Goal: Task Accomplishment & Management: Use online tool/utility

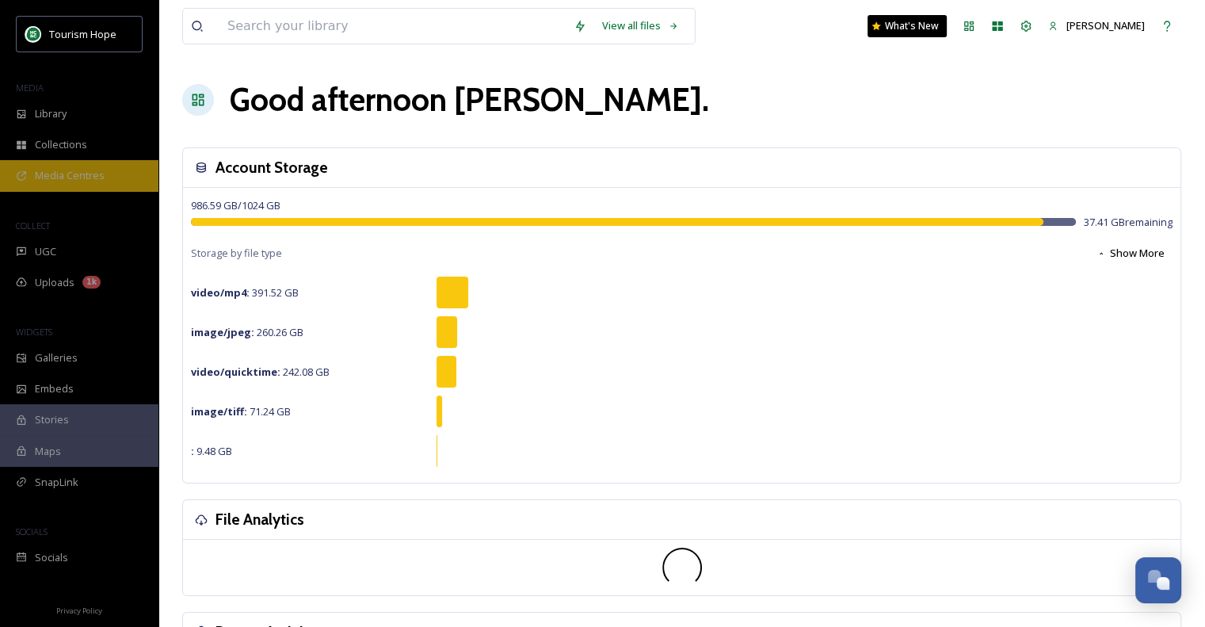
click at [57, 170] on span "Media Centres" at bounding box center [70, 175] width 70 height 15
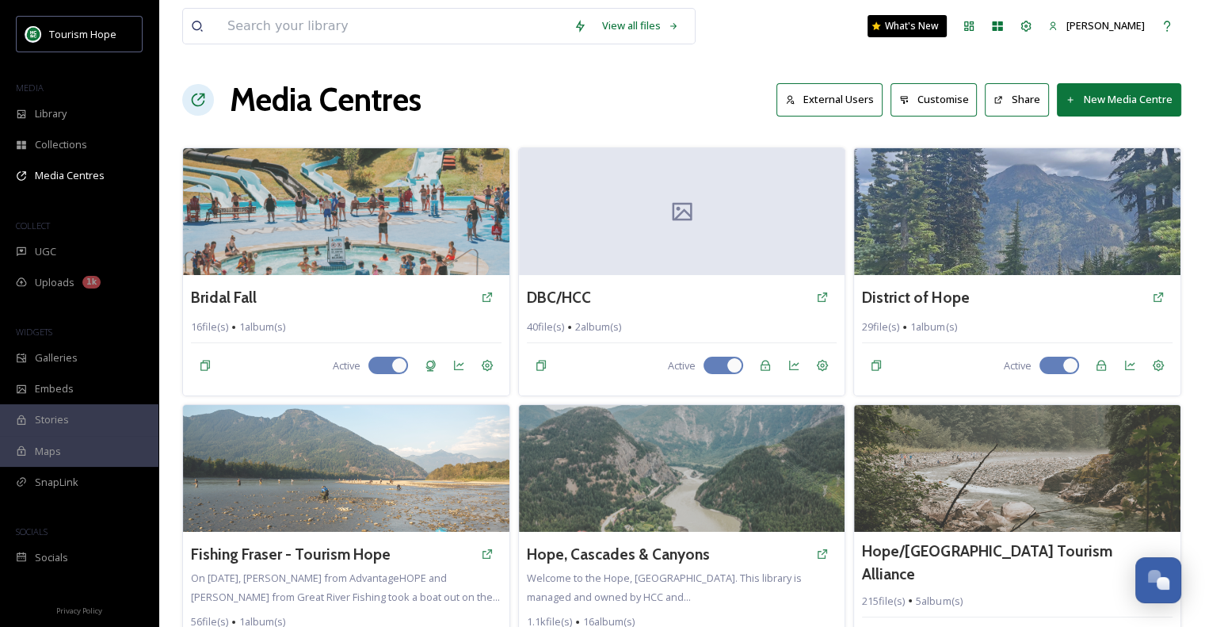
click at [1105, 95] on button "New Media Centre" at bounding box center [1119, 99] width 124 height 32
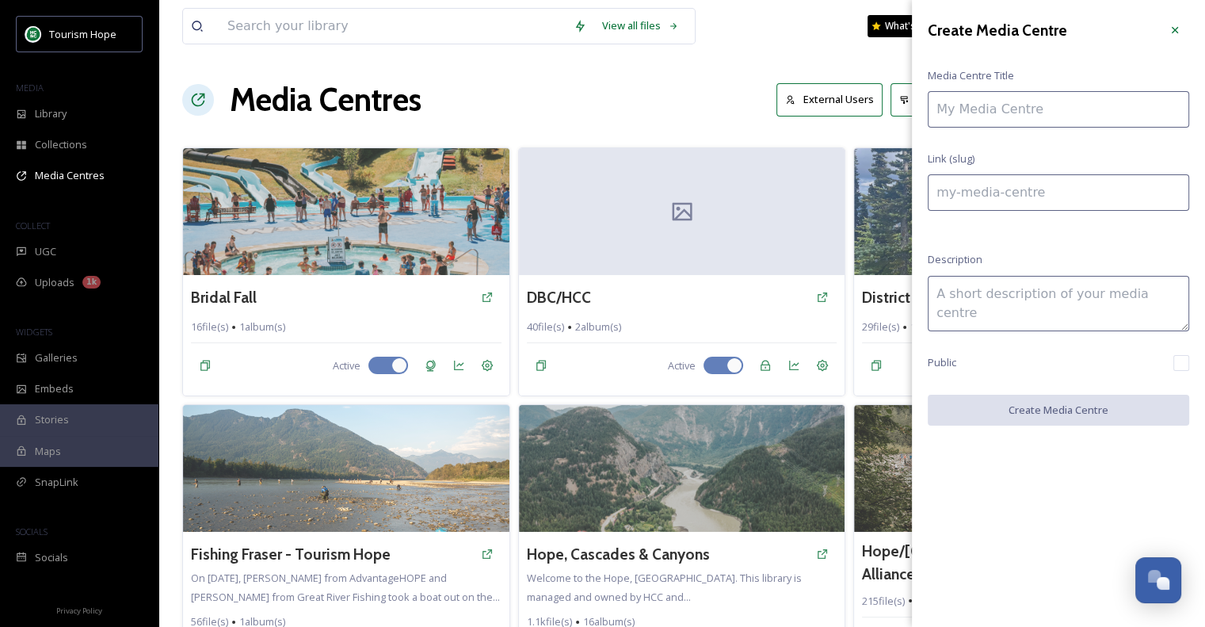
click at [1059, 111] on input at bounding box center [1058, 109] width 261 height 36
type input "F"
type input "f"
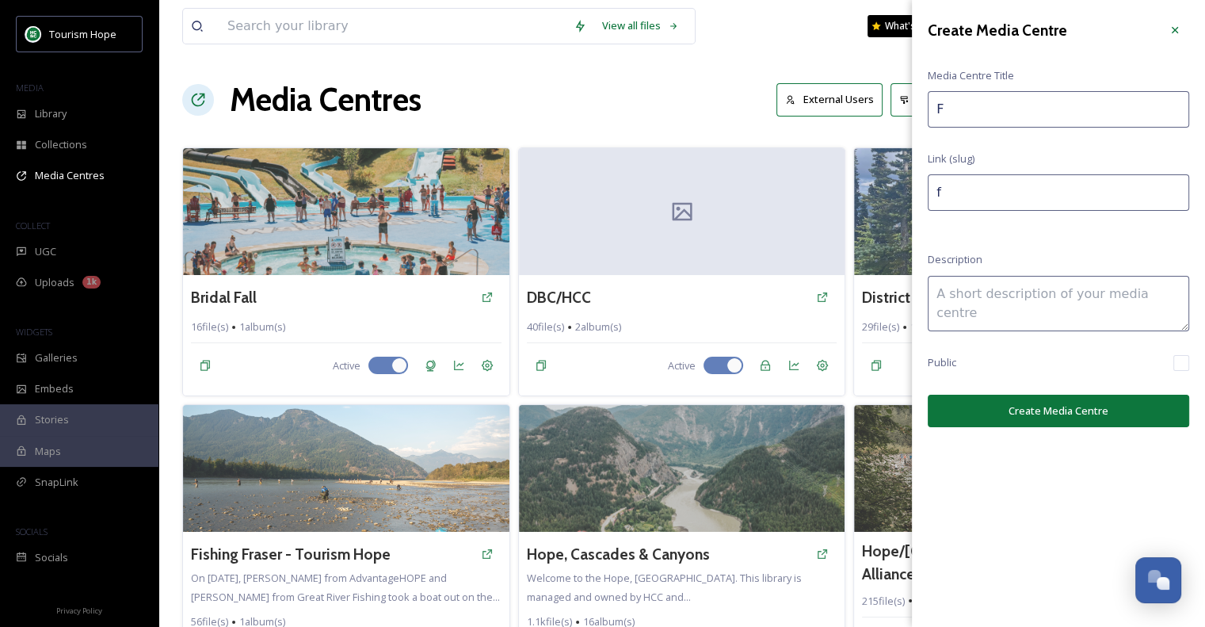
type input "FO"
type input "fo"
type input "FOG"
type input "fog"
type input "FOG"
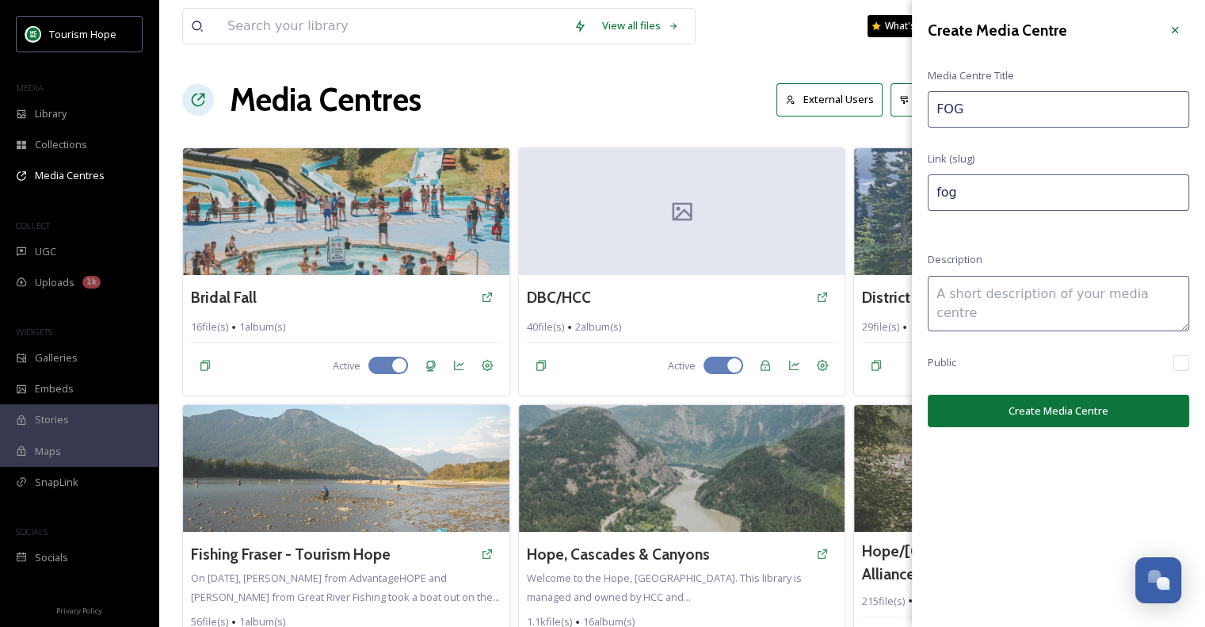
type input "fog-"
type input "FOG F"
type input "fog-f"
type input "FOG FE"
type input "fog-fe"
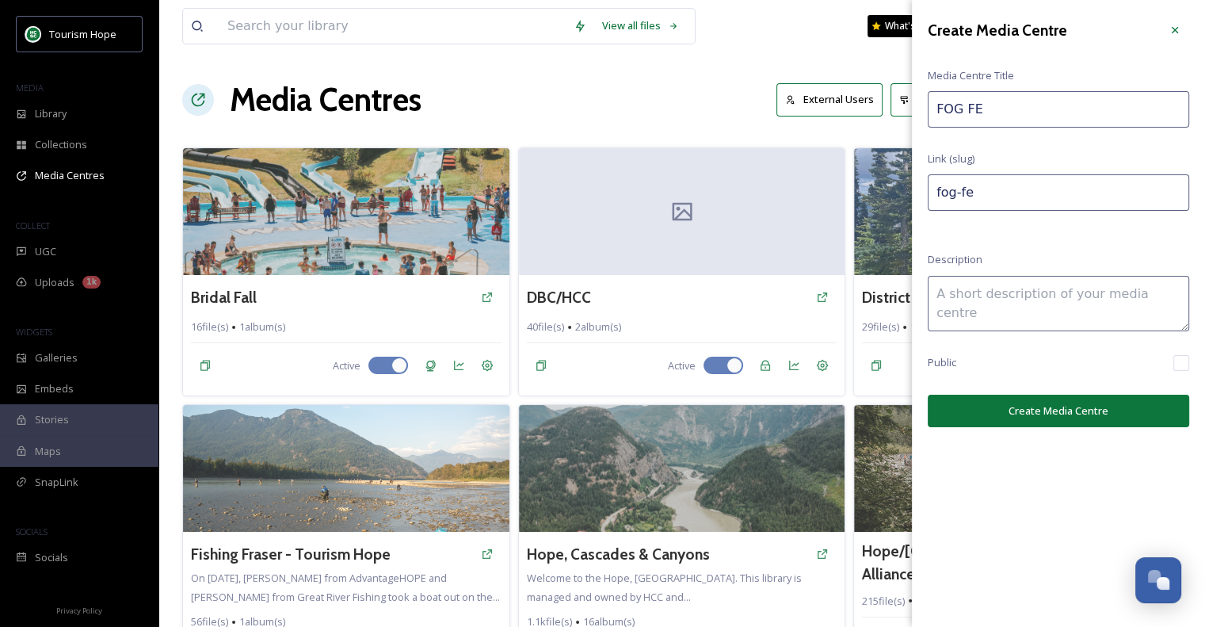
type input "FOG FES"
type input "fog-fes"
type input "FOG FEST"
type input "fog-fest"
type input "FOG FEST"
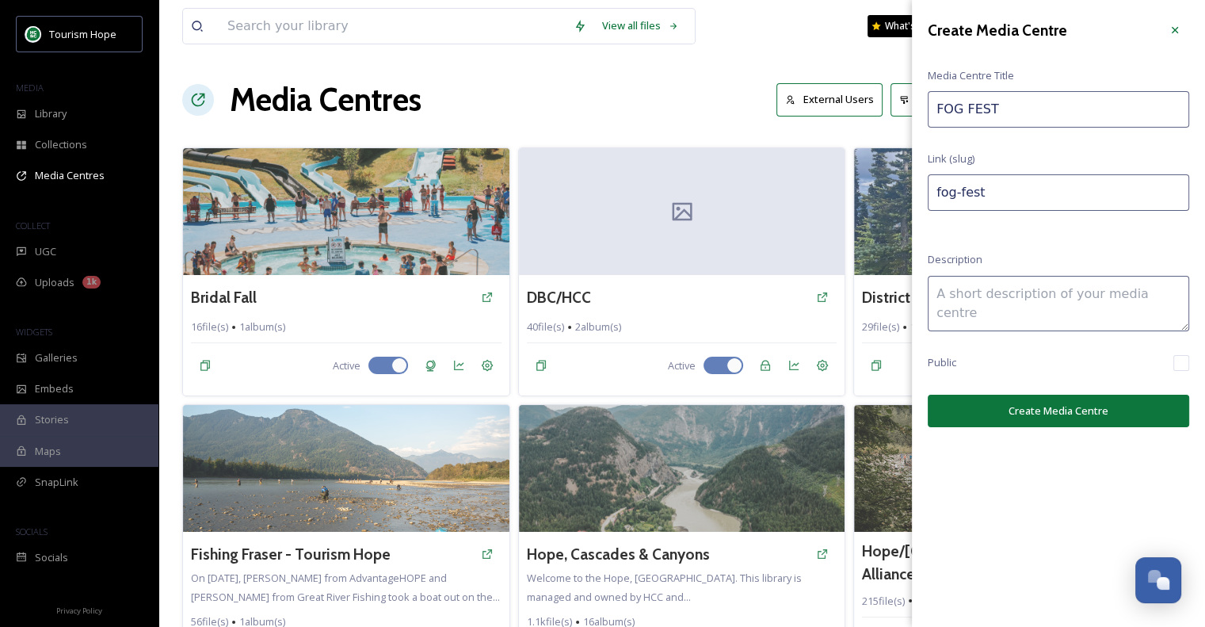
type input "fog-fest-"
type input "FOG FEST 2"
type input "fog-fest-2"
type input "FOG FEST 20"
type input "fog-fest-20"
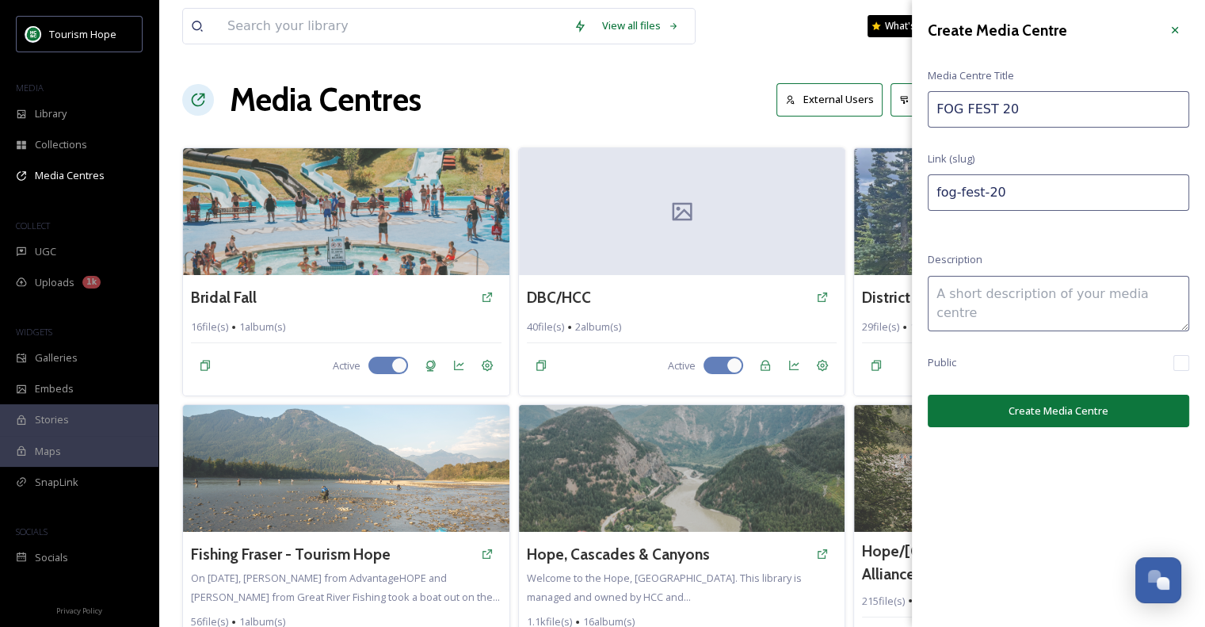
type input "FOG FEST 202"
type input "fog-fest-202"
type input "FOG FEST 2025"
type input "fog-fest-2025"
type input "FOG FEST 2025"
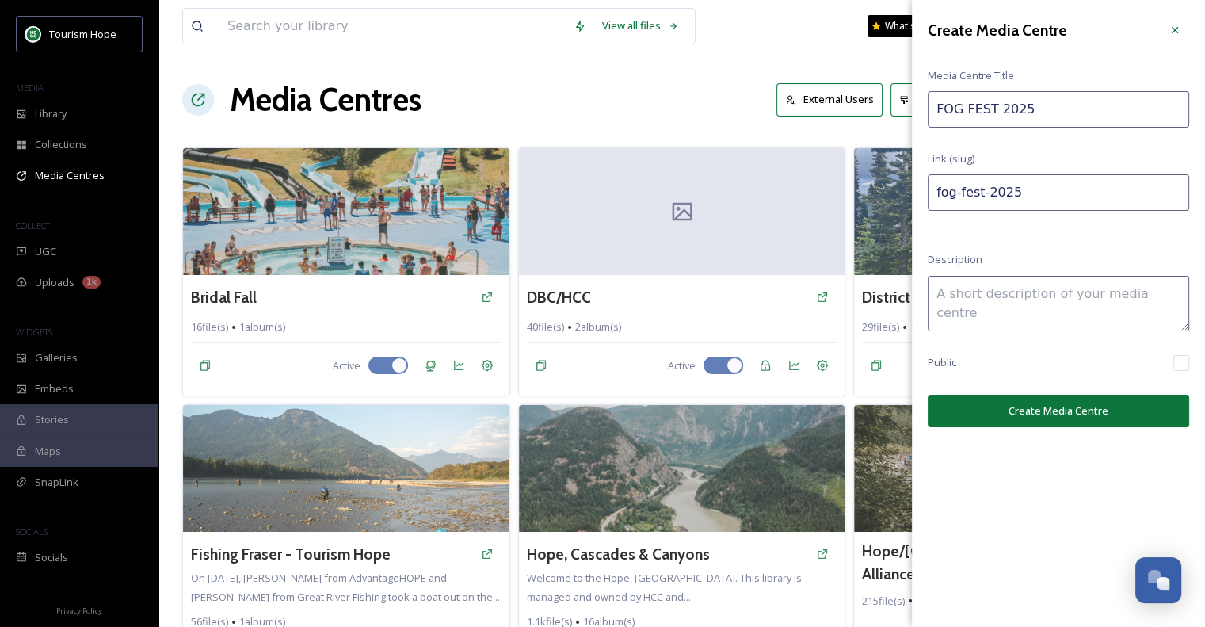
type input "fog-fest-2025-"
type input "FOG FEST 2025 P"
type input "fog-fest-2025-p"
type input "FOG FEST 2025 PR"
type input "fog-fest-2025-pr"
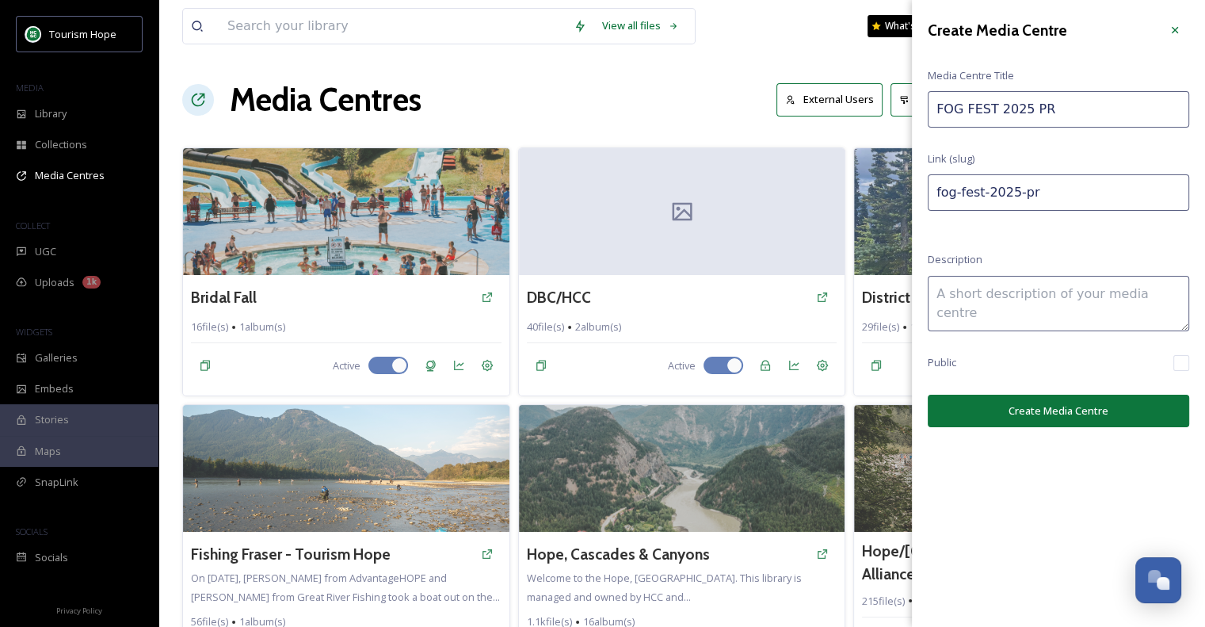
type input "FOG FEST 2025 PRO"
type input "fog-fest-2025-pro"
type input "FOG FEST 2025 PROM"
type input "fog-fest-2025-prom"
type input "FOG FEST 2025 PROMO"
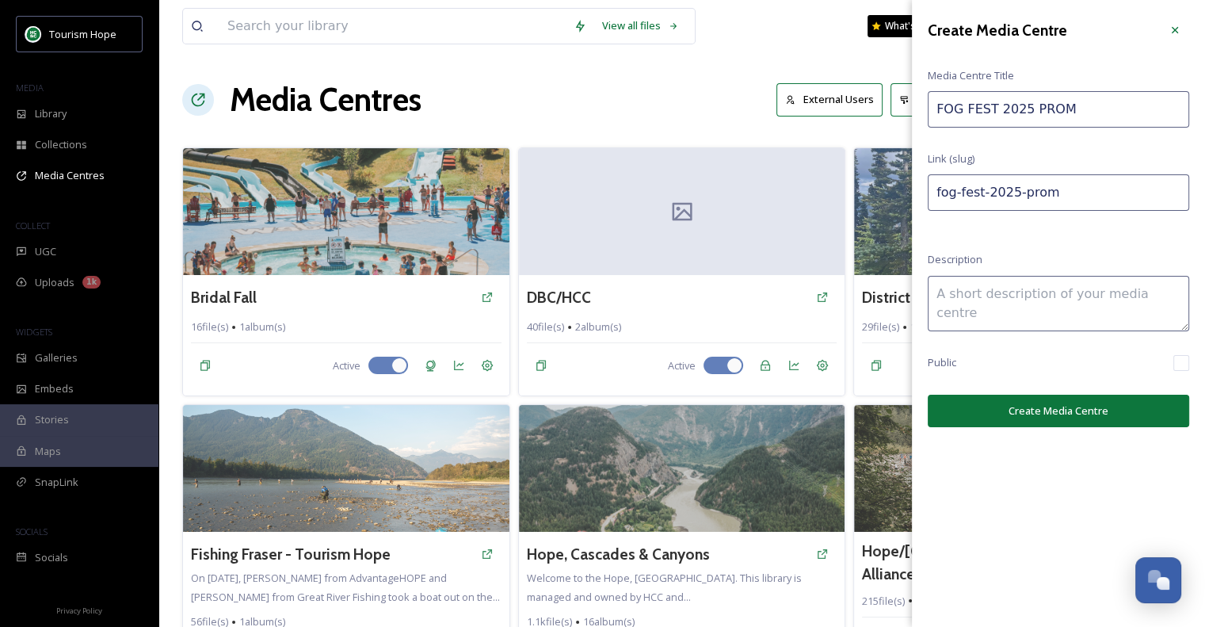
type input "fog-fest-2025-promo"
type input "FOG FEST 2025 PROMOS"
type input "fog-fest-2025-promos"
type input "FOG FEST 2025 PROMO"
type input "fog-fest-2025-promo"
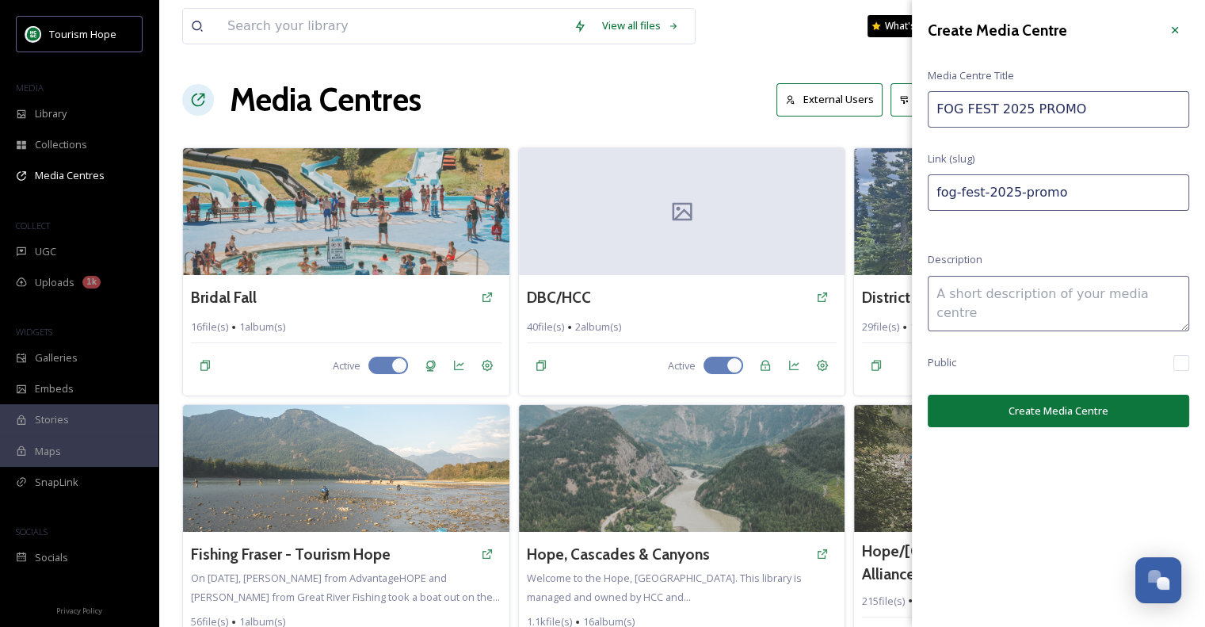
type input "FOG FEST 2025 PROM"
type input "fog-fest-2025-prom"
type input "FOG FEST 2025 PRO"
type input "fog-fest-2025-pro"
type input "FOG FEST 2025 PROM"
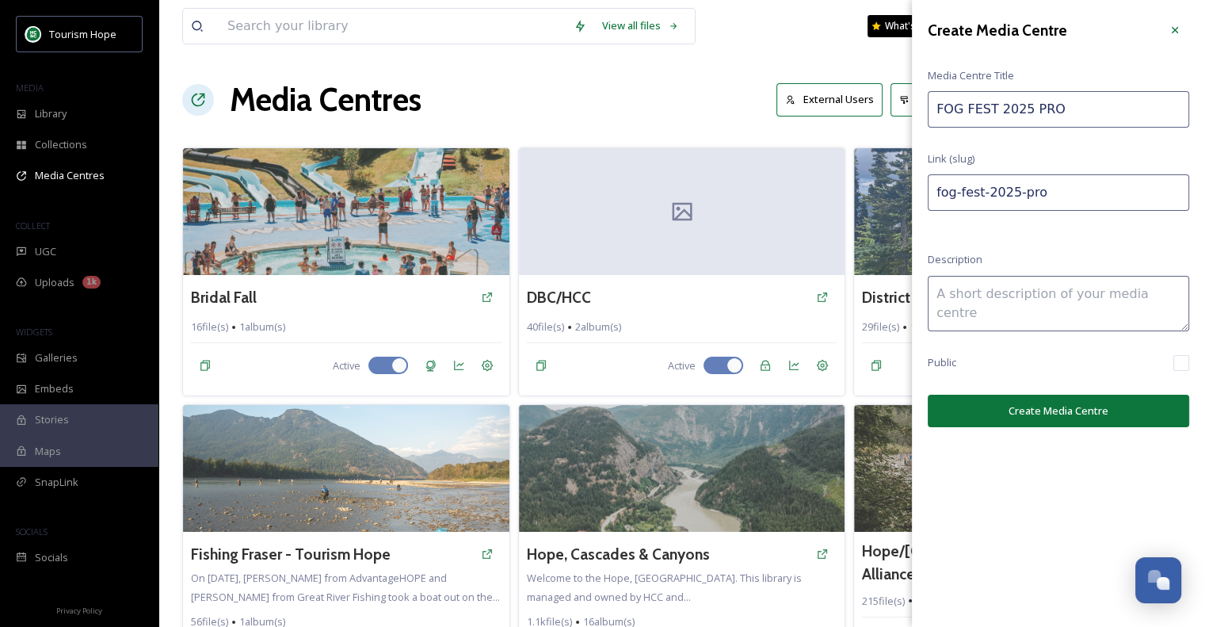
type input "fog-fest-2025-prom"
type input "FOG FEST 2025 PROMO"
type input "fog-fest-2025-promo"
type input "FOG FEST 2025 PROMOS"
type input "fog-fest-2025-promos"
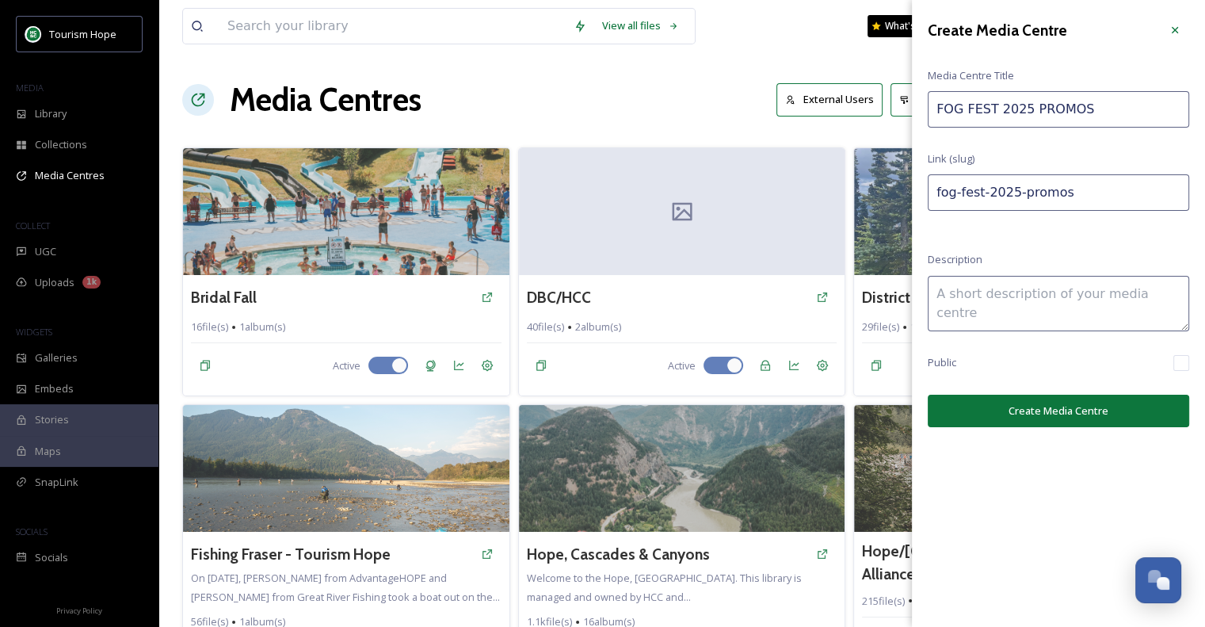
type input "FOG FEST 2025 PROMOS"
click at [1003, 283] on textarea at bounding box center [1058, 303] width 261 height 55
type textarea "Promotional Materials - Fog Fest 2025"
click at [1039, 413] on button "Create Media Centre" at bounding box center [1058, 410] width 261 height 32
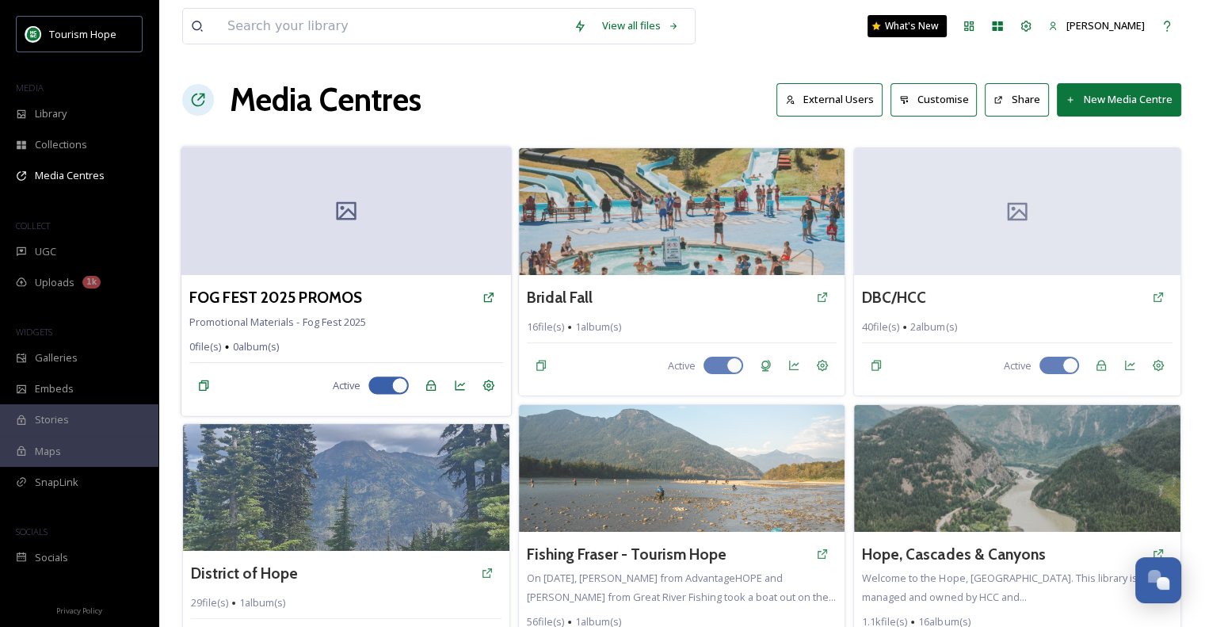
click at [390, 204] on div at bounding box center [346, 211] width 330 height 128
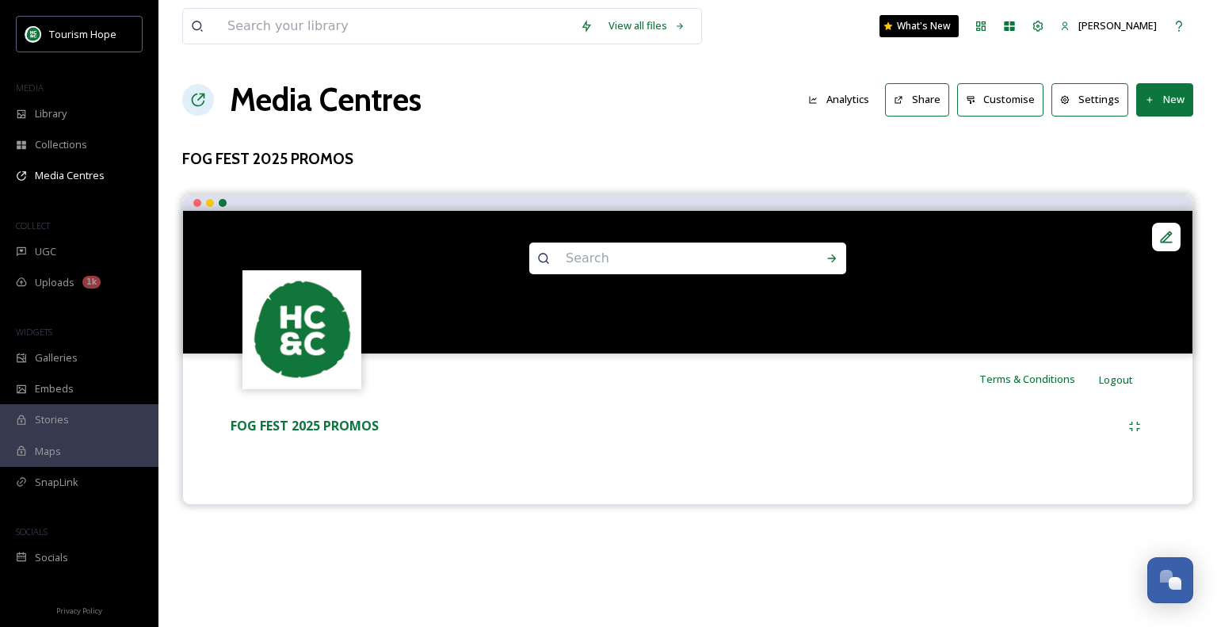
click at [1156, 98] on button "New" at bounding box center [1164, 99] width 57 height 32
click at [1163, 170] on span "Add Album" at bounding box center [1158, 167] width 51 height 15
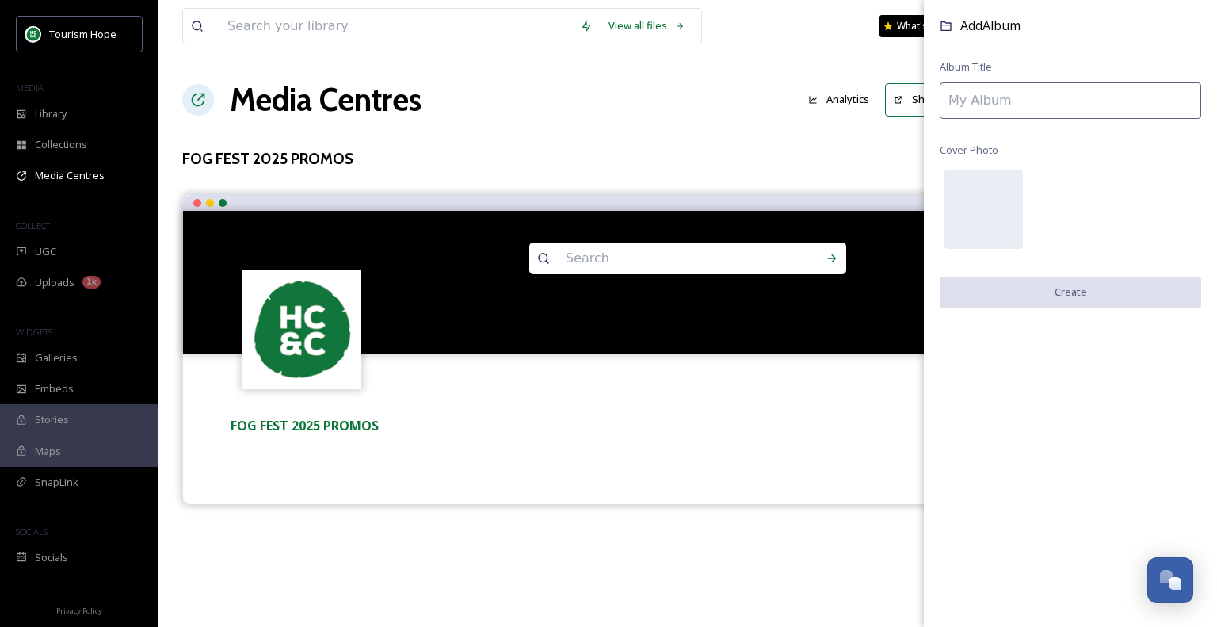
click at [1057, 97] on input at bounding box center [1069, 100] width 261 height 36
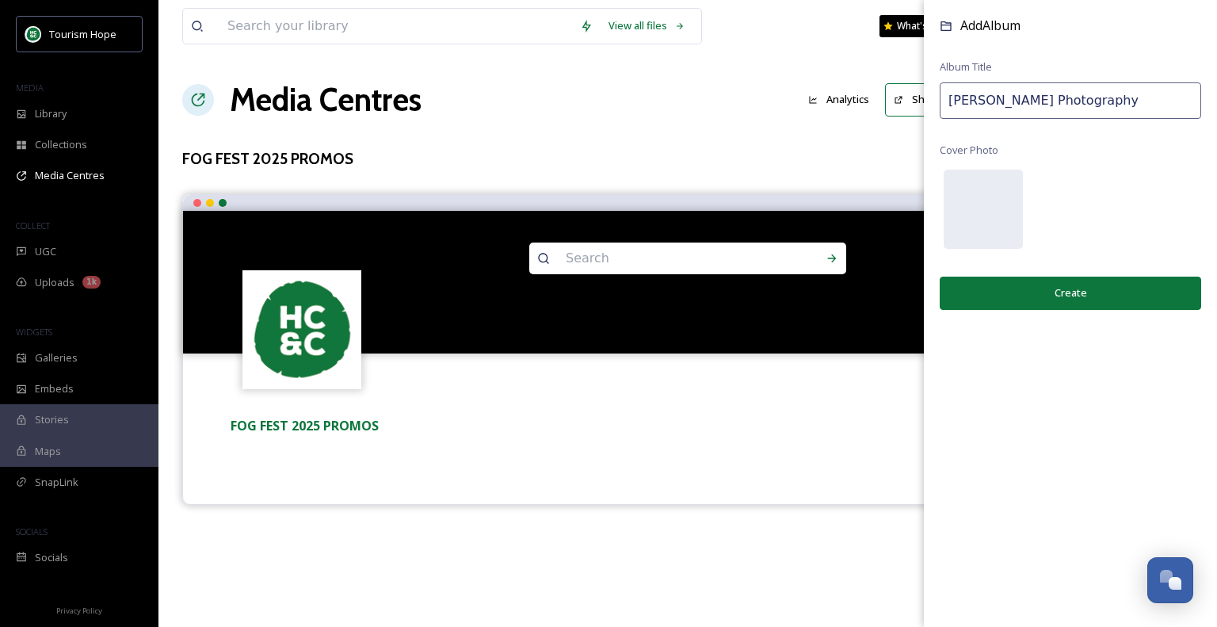
type input "[PERSON_NAME] Photography"
click at [1073, 303] on button "Create" at bounding box center [1069, 292] width 261 height 32
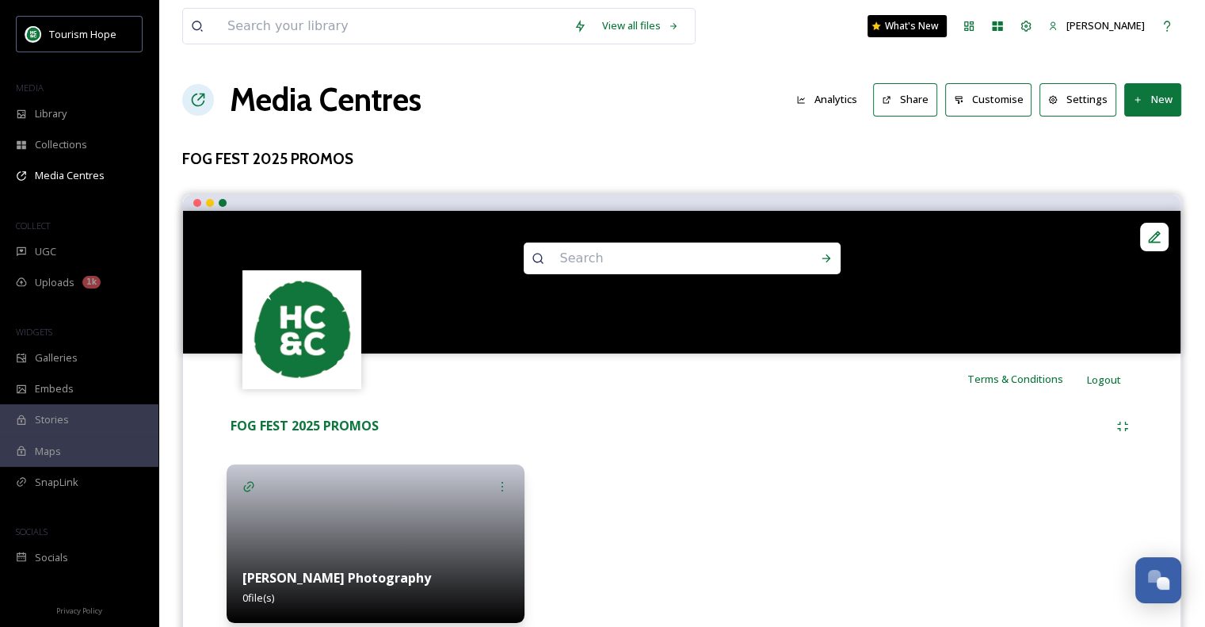
click at [1164, 97] on button "New" at bounding box center [1152, 99] width 57 height 32
click at [1156, 170] on span "Add Album" at bounding box center [1146, 167] width 51 height 15
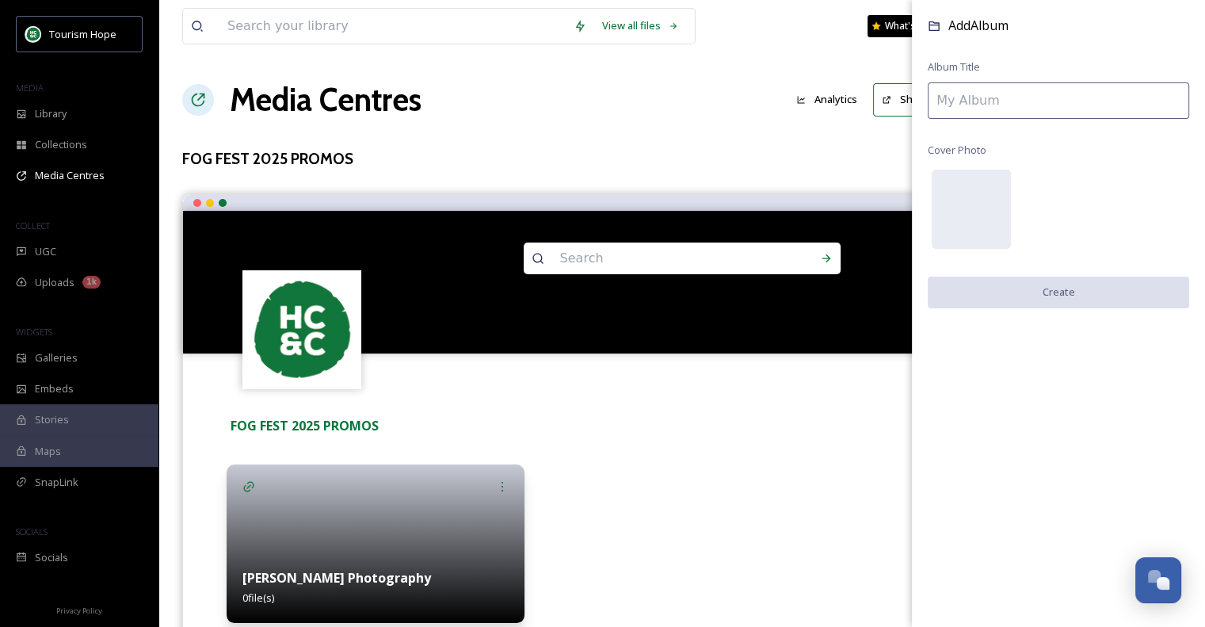
click at [1017, 97] on input at bounding box center [1058, 100] width 261 height 36
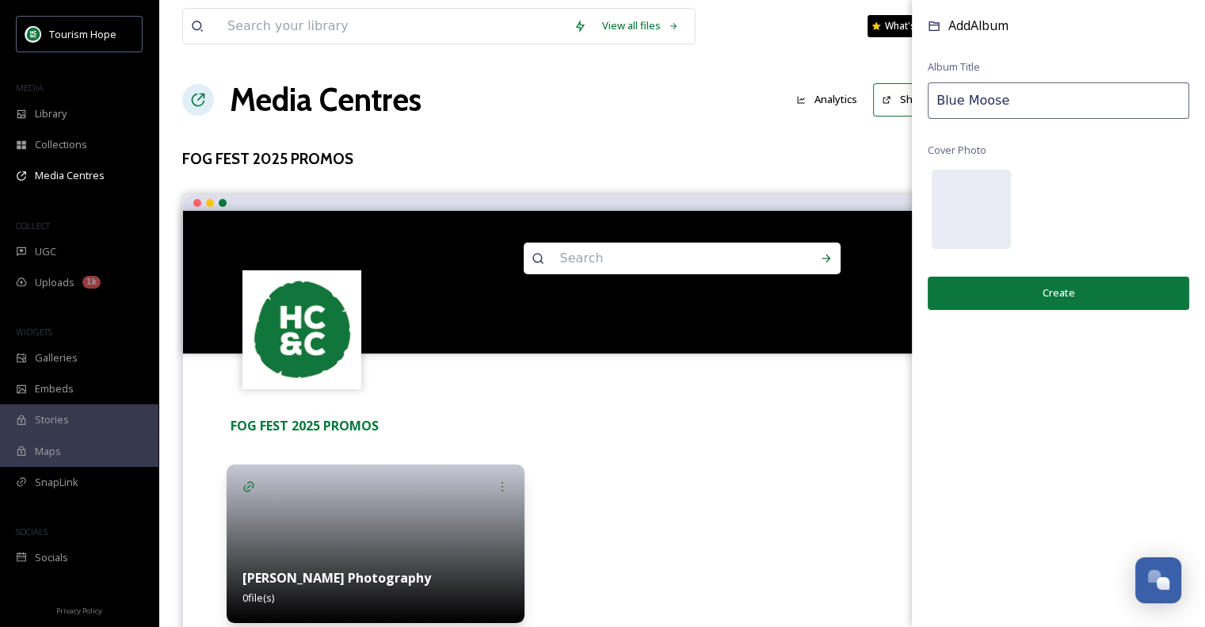
type input "Blue Moose"
click at [1030, 292] on button "Create" at bounding box center [1058, 292] width 261 height 32
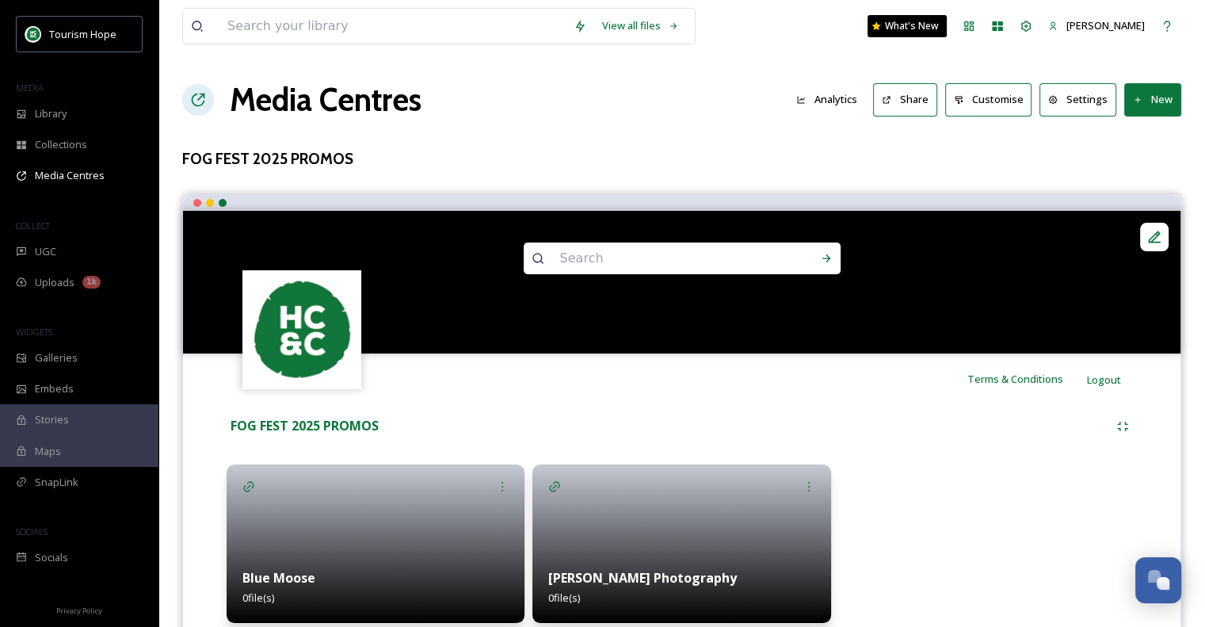
click at [1151, 97] on button "New" at bounding box center [1152, 99] width 57 height 32
click at [1145, 166] on span "Add Album" at bounding box center [1146, 167] width 51 height 15
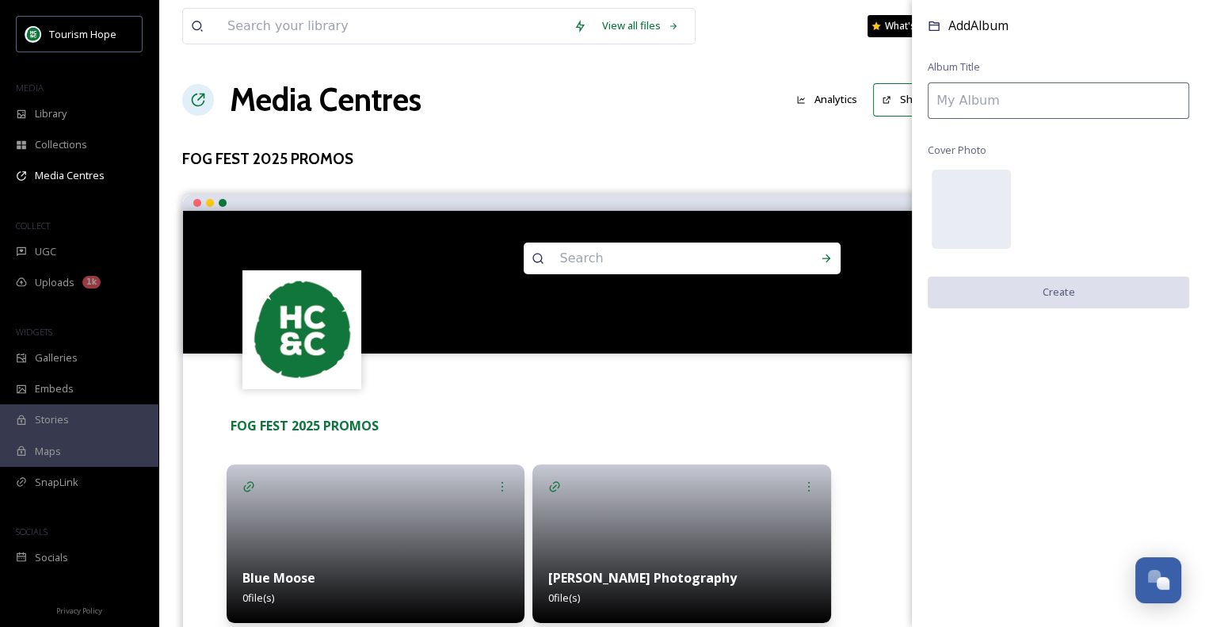
click at [966, 108] on input at bounding box center [1058, 100] width 261 height 36
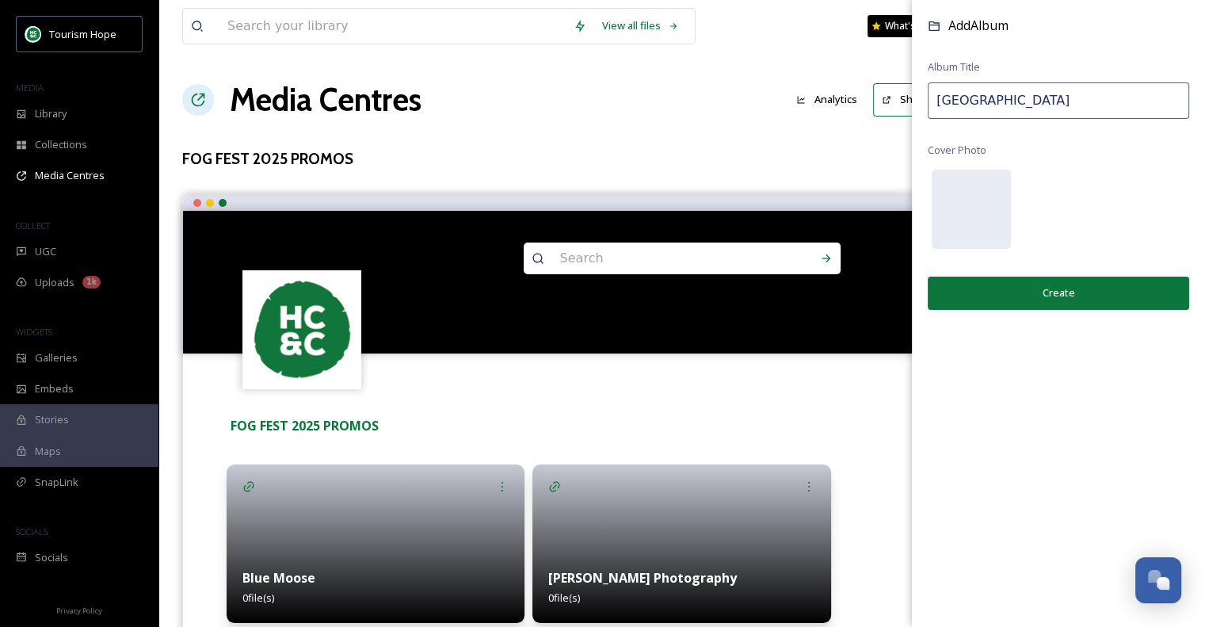
type input "[GEOGRAPHIC_DATA]"
click at [1076, 303] on button "Create" at bounding box center [1058, 292] width 261 height 32
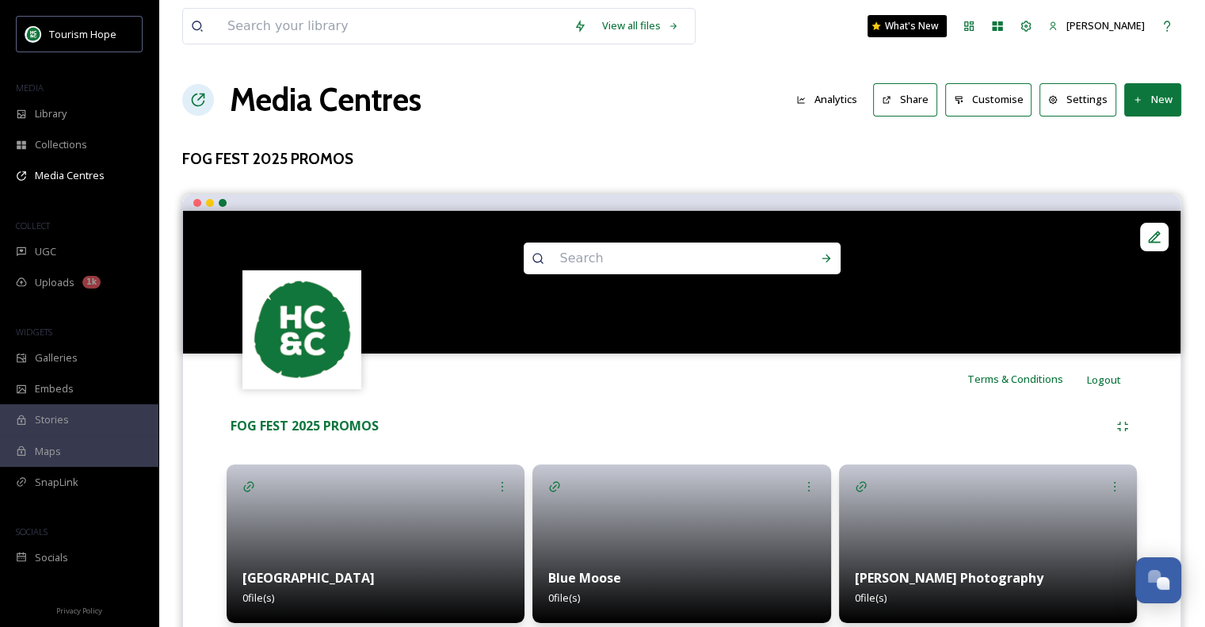
click at [1160, 99] on button "New" at bounding box center [1152, 99] width 57 height 32
click at [1139, 166] on span "Add Album" at bounding box center [1146, 167] width 51 height 15
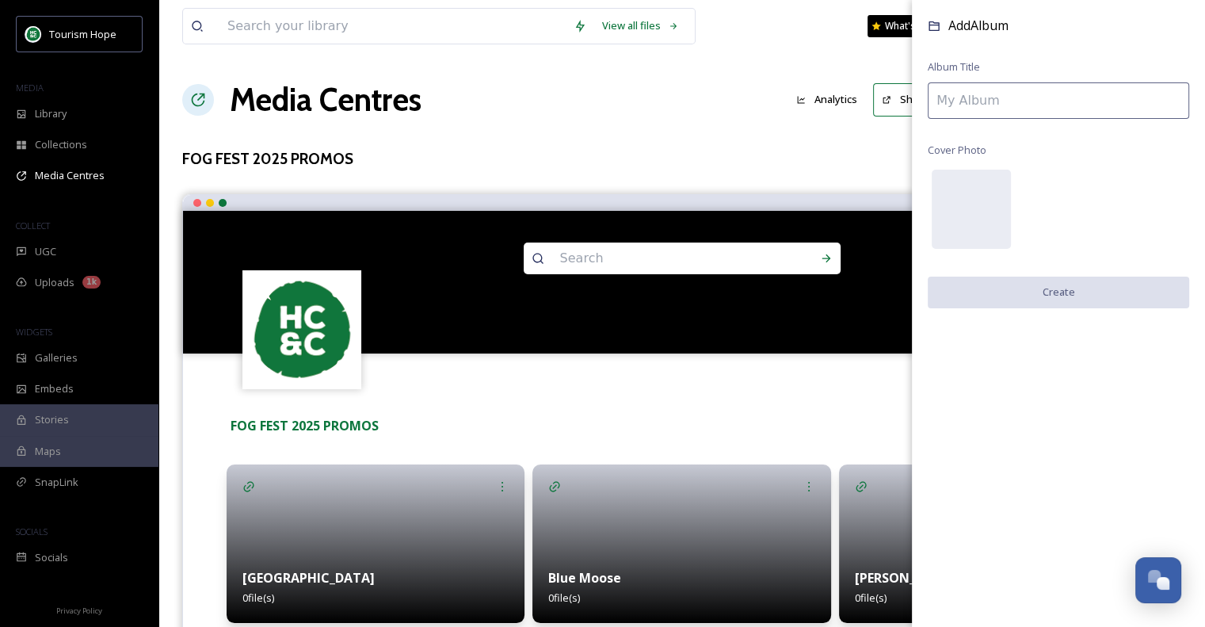
click at [1067, 97] on input at bounding box center [1058, 100] width 261 height 36
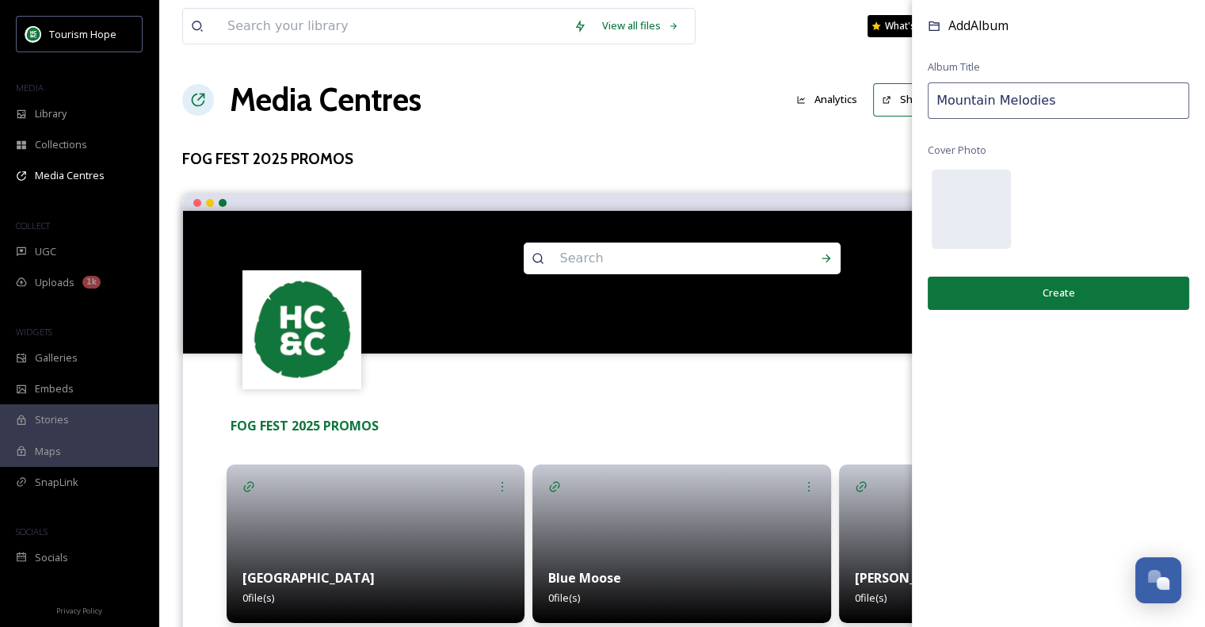
type input "Mountain Melodies"
click at [1055, 292] on button "Create" at bounding box center [1058, 292] width 261 height 32
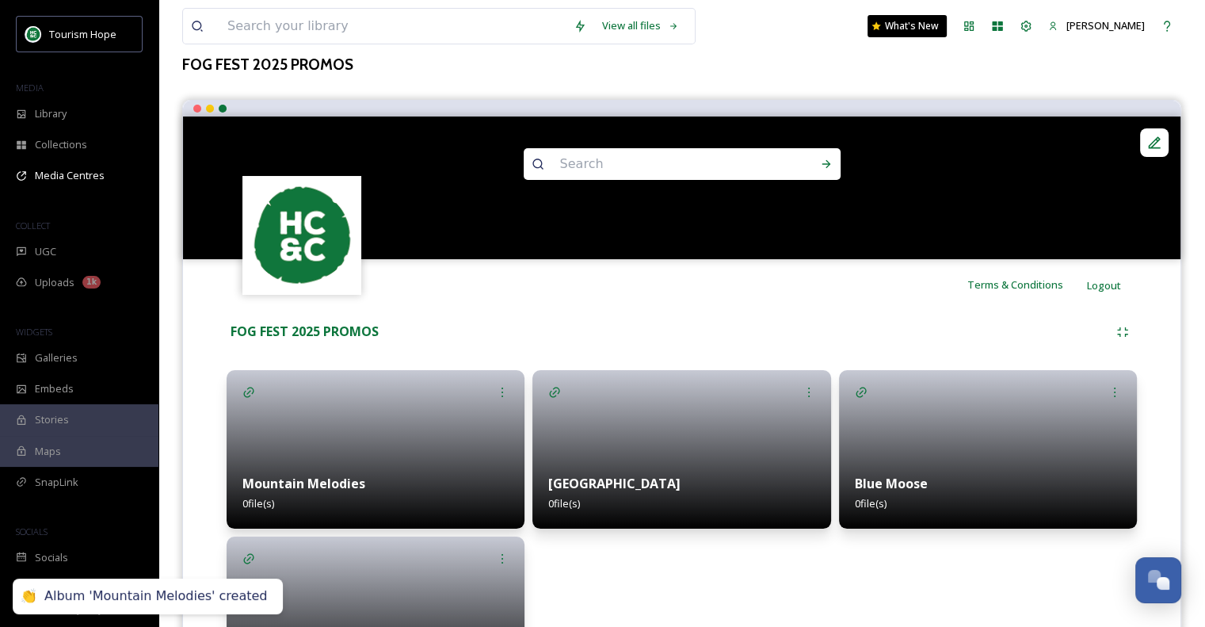
scroll to position [225, 0]
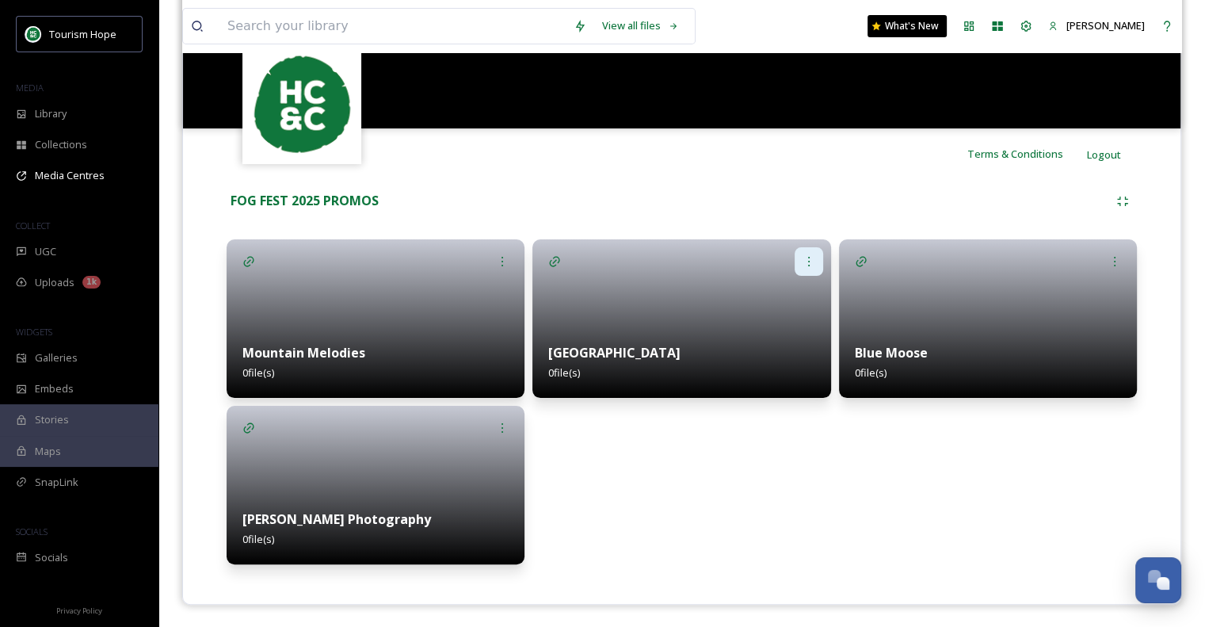
click at [804, 256] on icon at bounding box center [808, 261] width 13 height 13
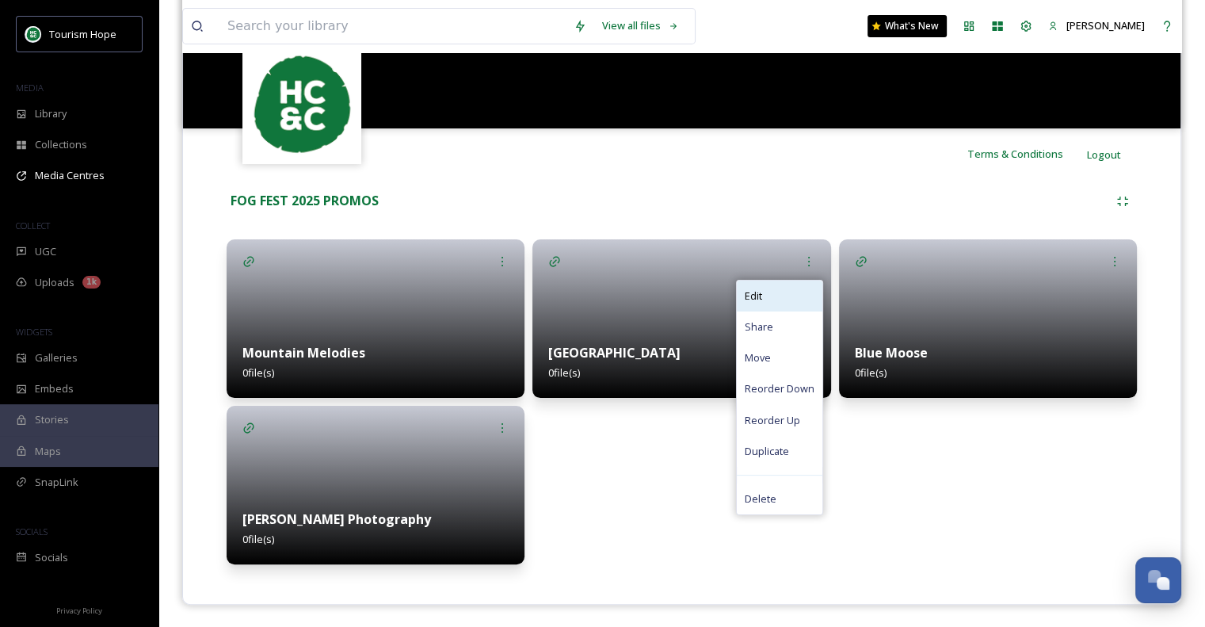
click at [787, 297] on div "Edit" at bounding box center [780, 295] width 86 height 31
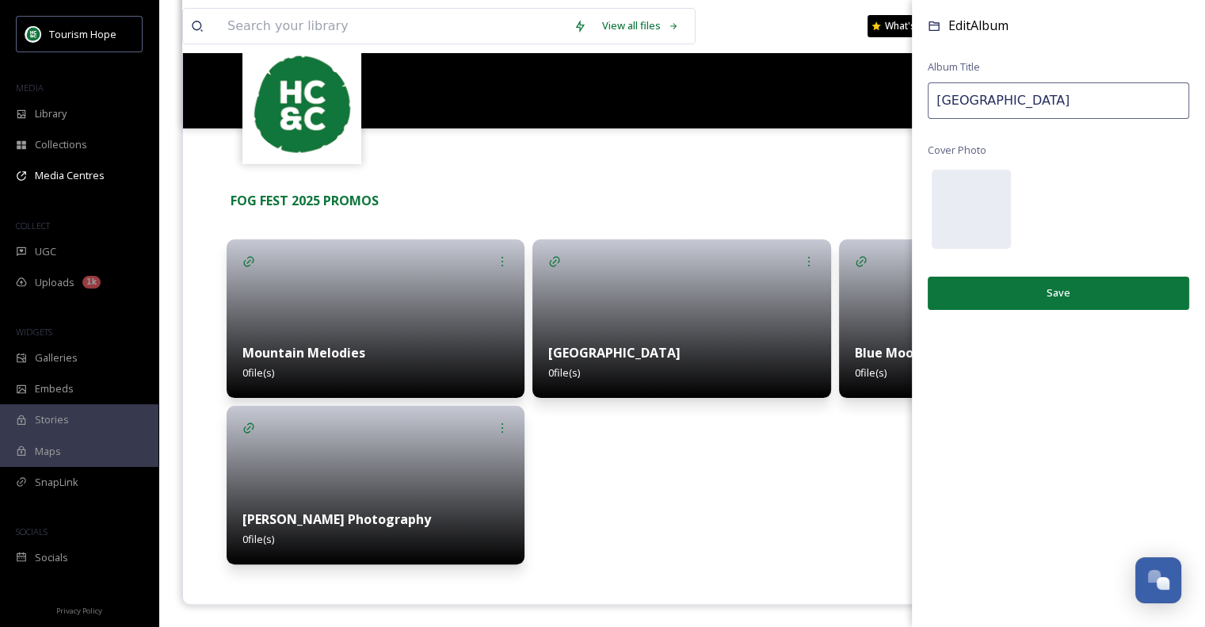
click at [1070, 99] on input "[GEOGRAPHIC_DATA]" at bounding box center [1058, 100] width 261 height 36
type input "Hope Mountain Cafe & Mountain Melodies"
click at [1099, 288] on button "Save" at bounding box center [1058, 292] width 261 height 32
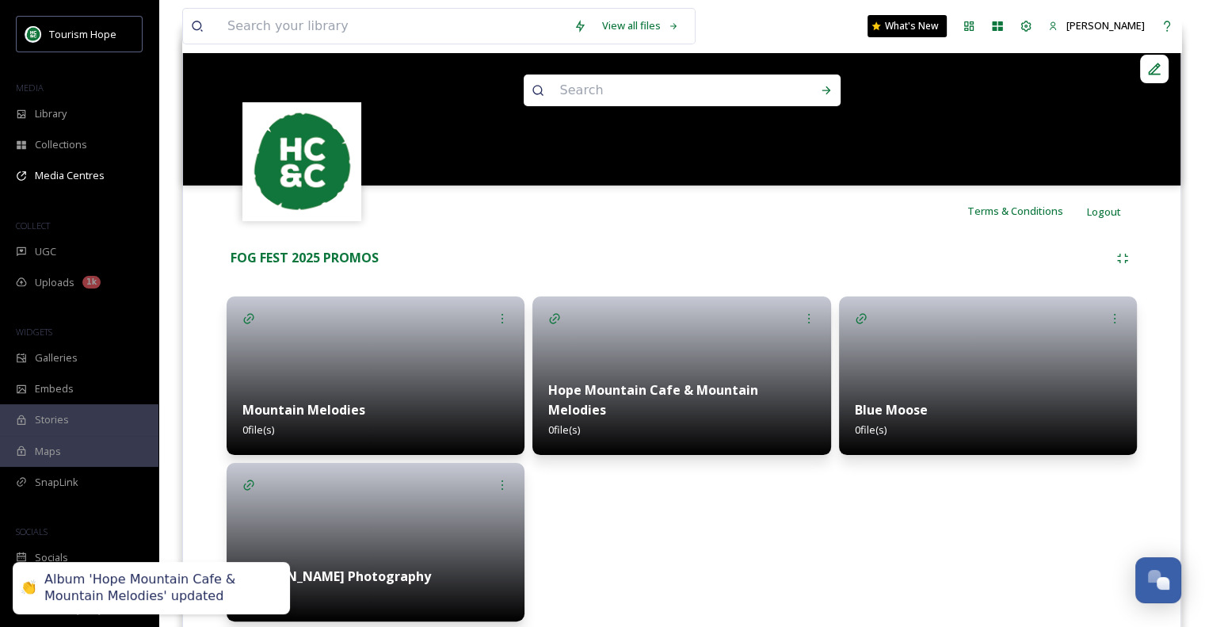
scroll to position [0, 0]
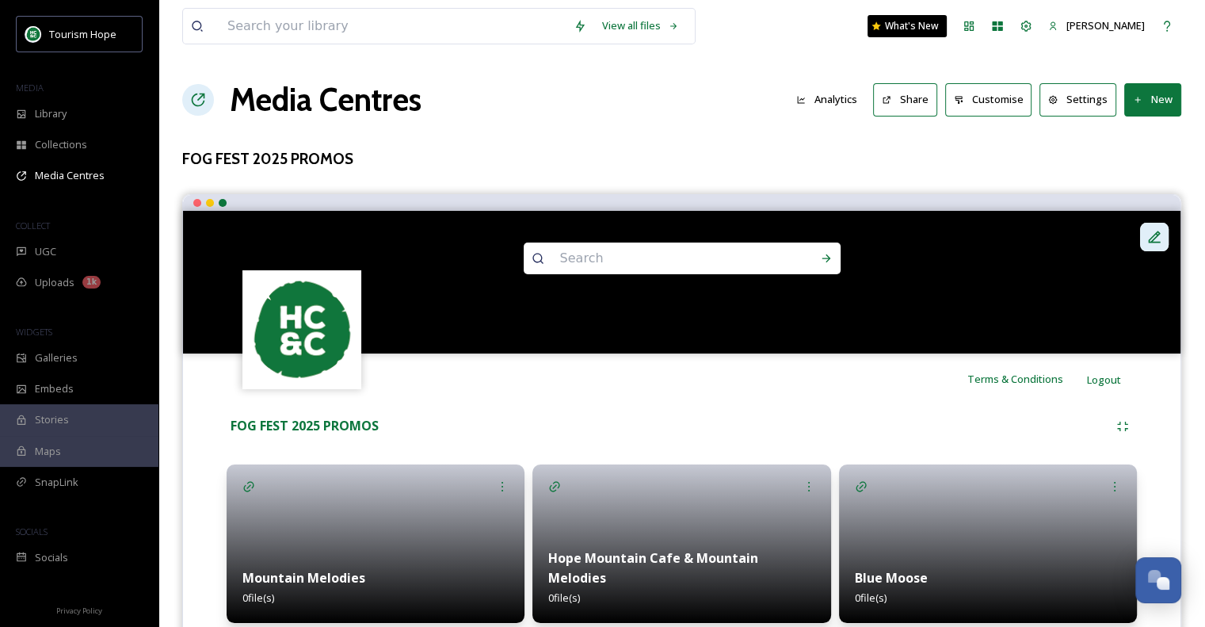
click at [1159, 233] on icon at bounding box center [1155, 237] width 12 height 12
click at [751, 161] on h3 "FOG FEST 2025 PROMOS" at bounding box center [681, 158] width 999 height 23
click at [1165, 102] on button "New" at bounding box center [1152, 99] width 57 height 32
click at [1153, 163] on span "Add Album" at bounding box center [1146, 167] width 51 height 15
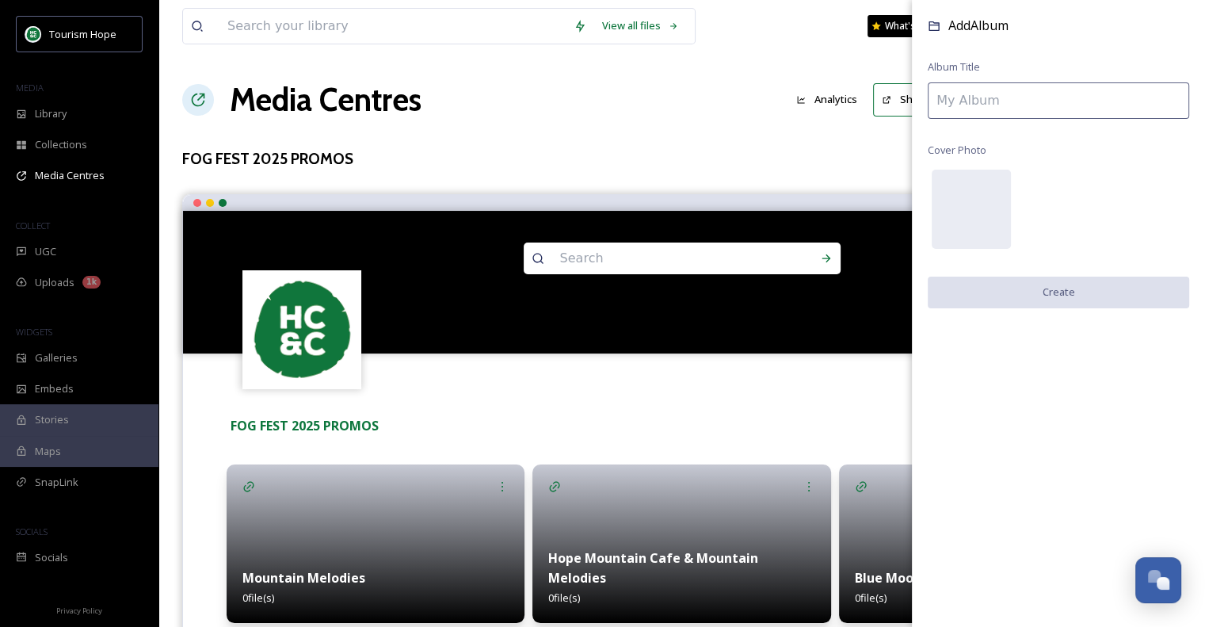
click at [1061, 101] on input at bounding box center [1058, 100] width 261 height 36
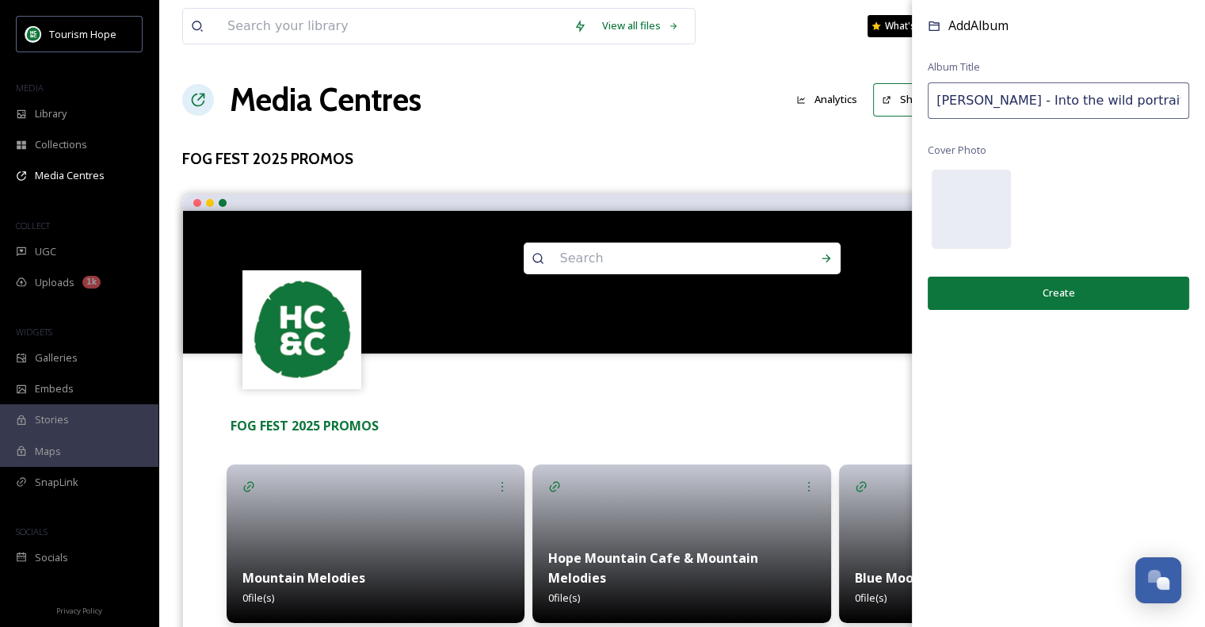
type input "[PERSON_NAME] - Into the wild portraiture"
click at [1067, 286] on button "Create" at bounding box center [1058, 292] width 261 height 32
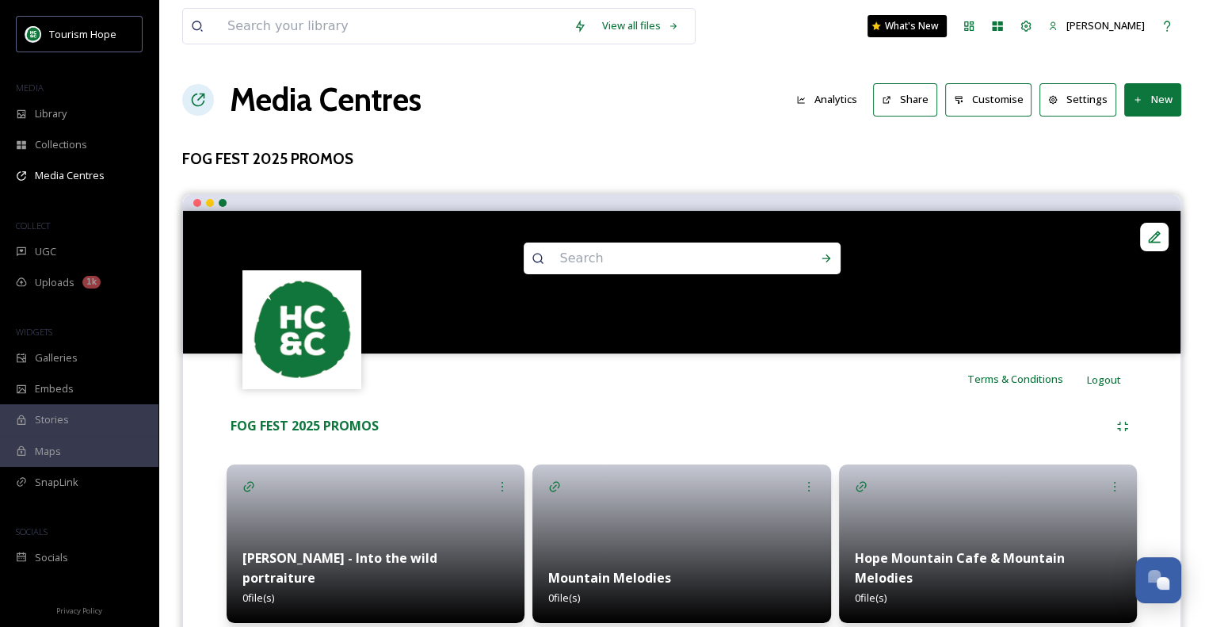
click at [1157, 94] on button "New" at bounding box center [1152, 99] width 57 height 32
click at [1147, 162] on span "Add Album" at bounding box center [1146, 167] width 51 height 15
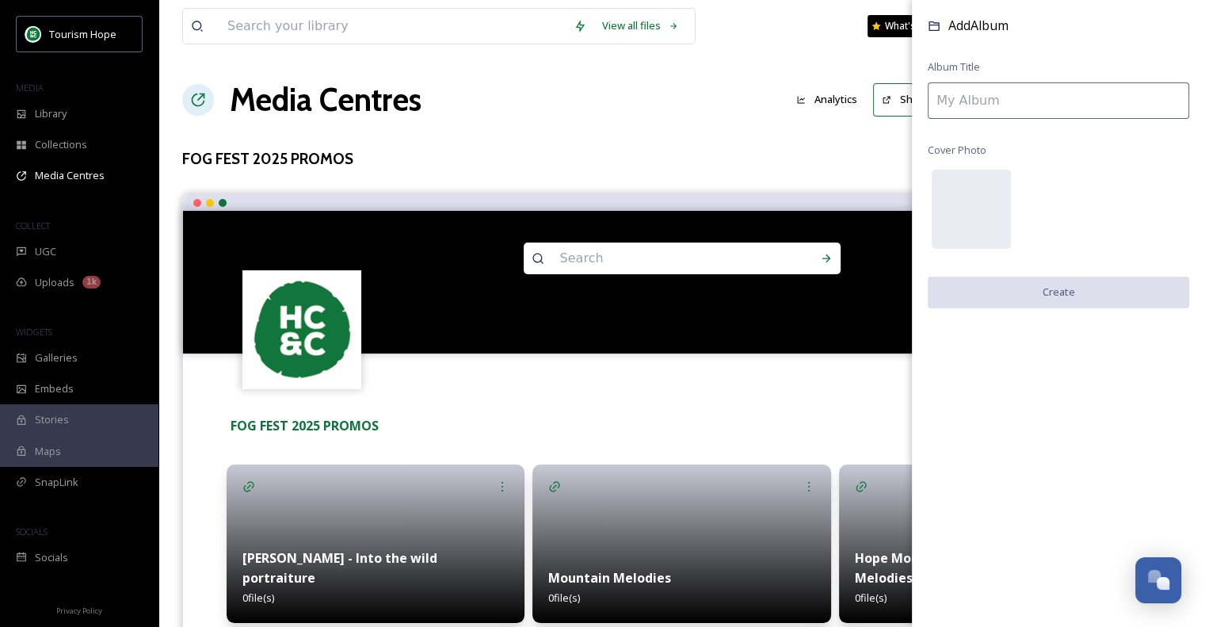
click at [1051, 109] on input at bounding box center [1058, 100] width 261 height 36
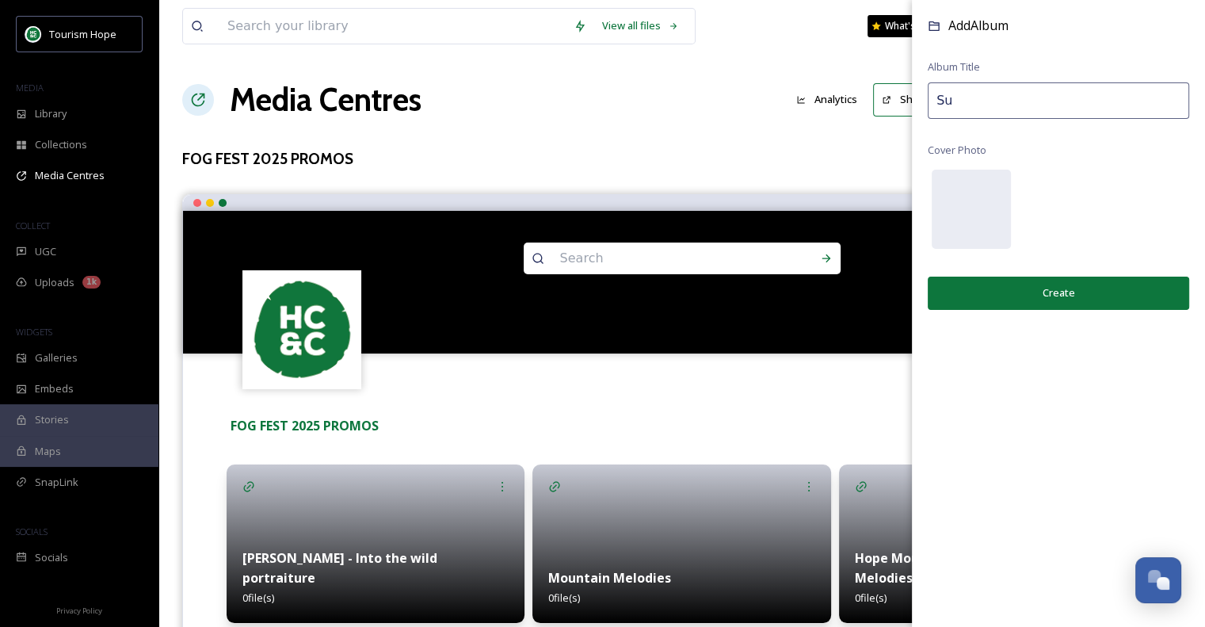
type input "S"
type input "Lifty Life - cabins [GEOGRAPHIC_DATA]"
click at [1074, 295] on button "Create" at bounding box center [1058, 292] width 261 height 32
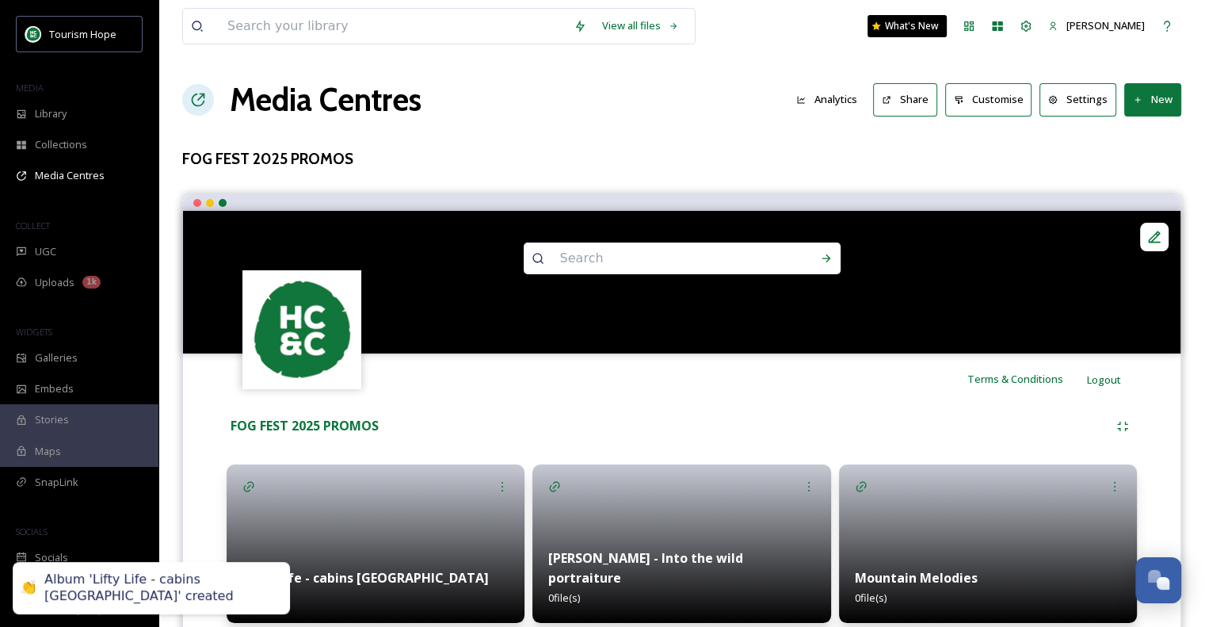
click at [1156, 93] on button "New" at bounding box center [1152, 99] width 57 height 32
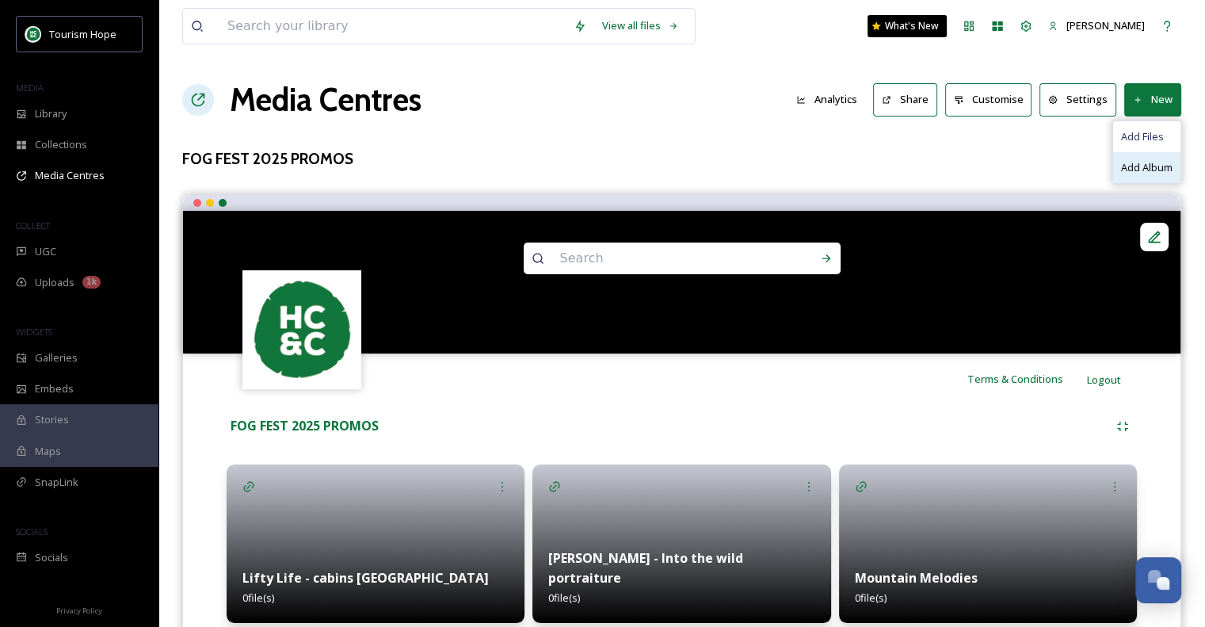
click at [1156, 170] on span "Add Album" at bounding box center [1146, 167] width 51 height 15
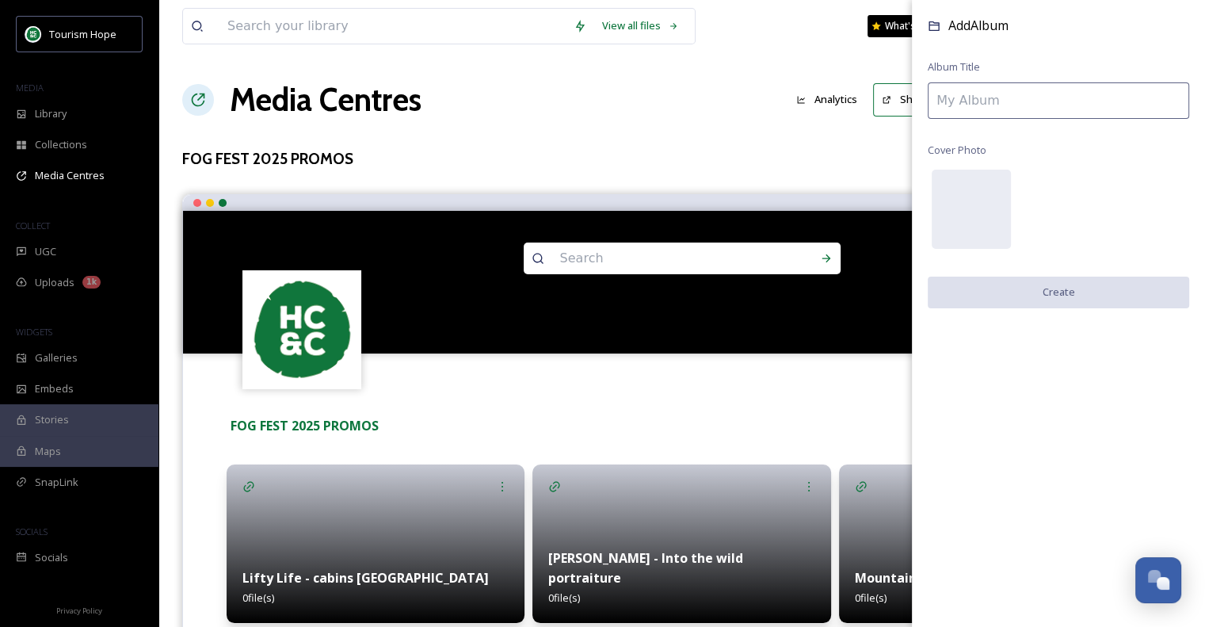
click at [1061, 100] on input at bounding box center [1058, 100] width 261 height 36
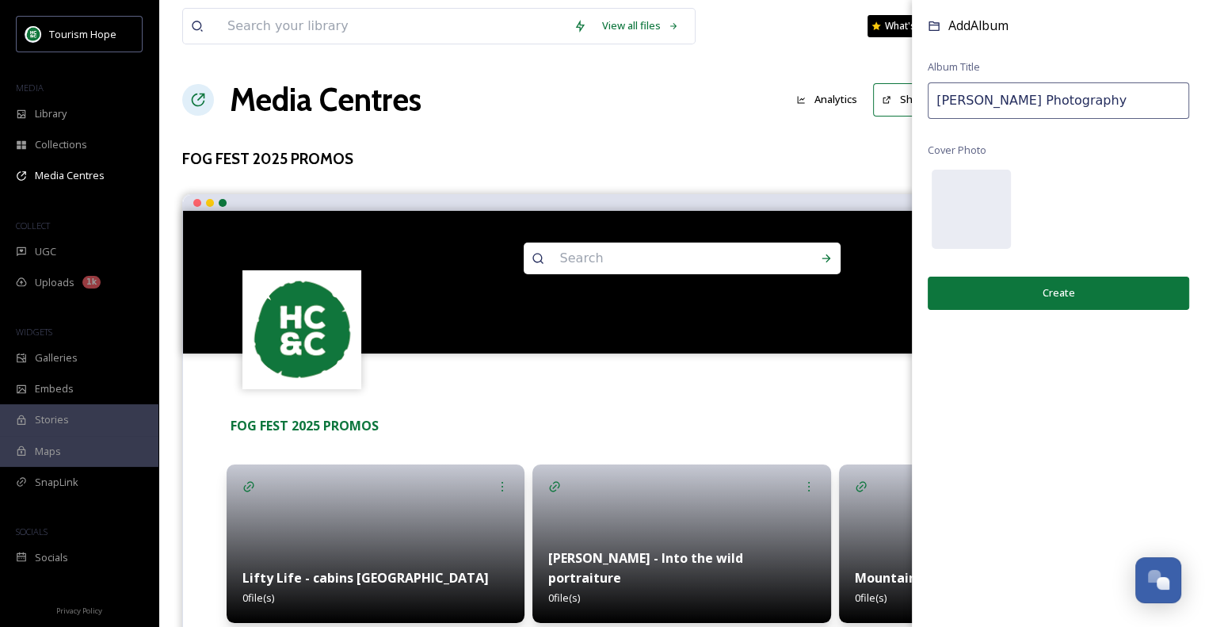
type input "[PERSON_NAME] Photography"
click at [1084, 292] on button "Create" at bounding box center [1058, 292] width 261 height 32
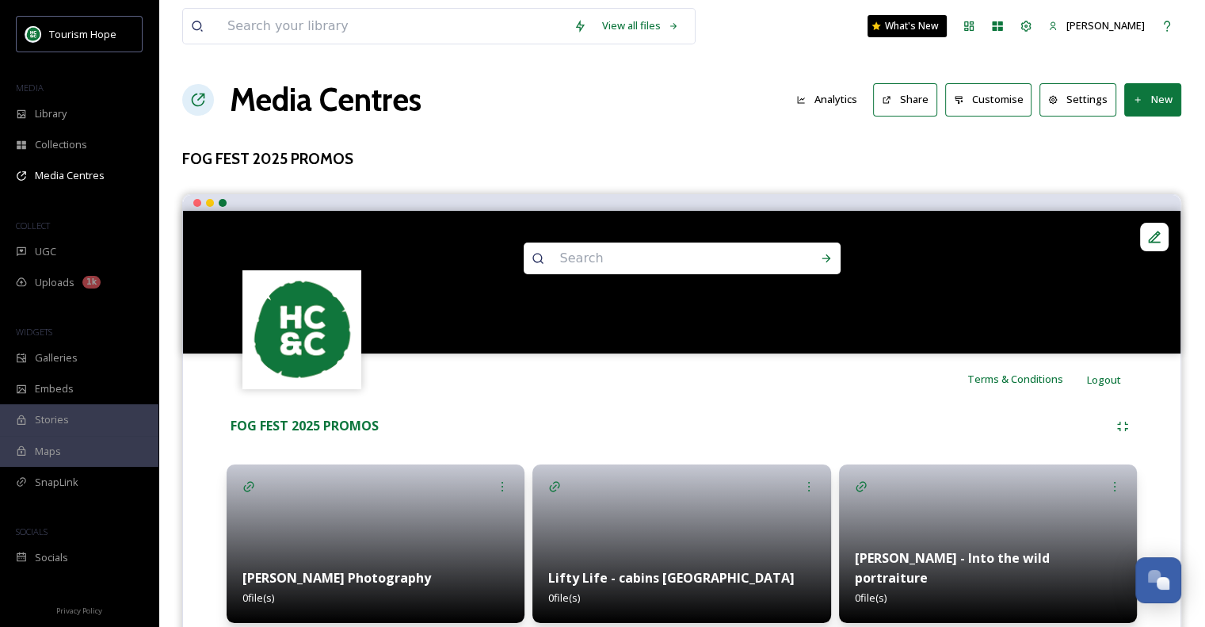
click at [1150, 101] on button "New" at bounding box center [1152, 99] width 57 height 32
click at [1147, 165] on span "Add Album" at bounding box center [1146, 167] width 51 height 15
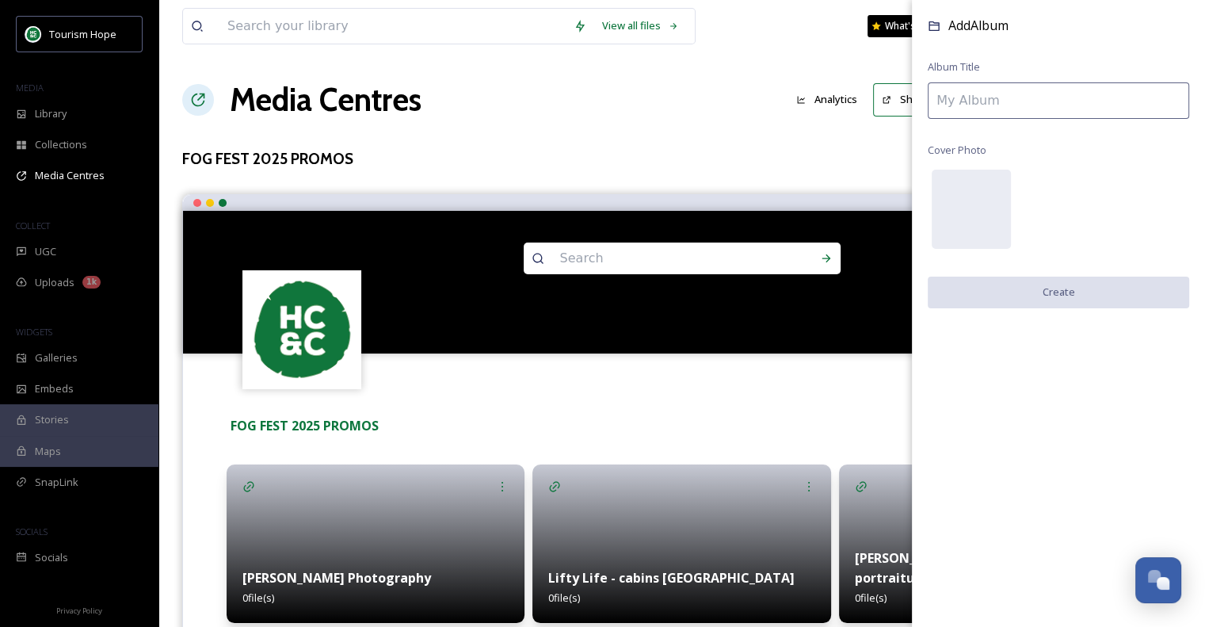
click at [985, 101] on input at bounding box center [1058, 100] width 261 height 36
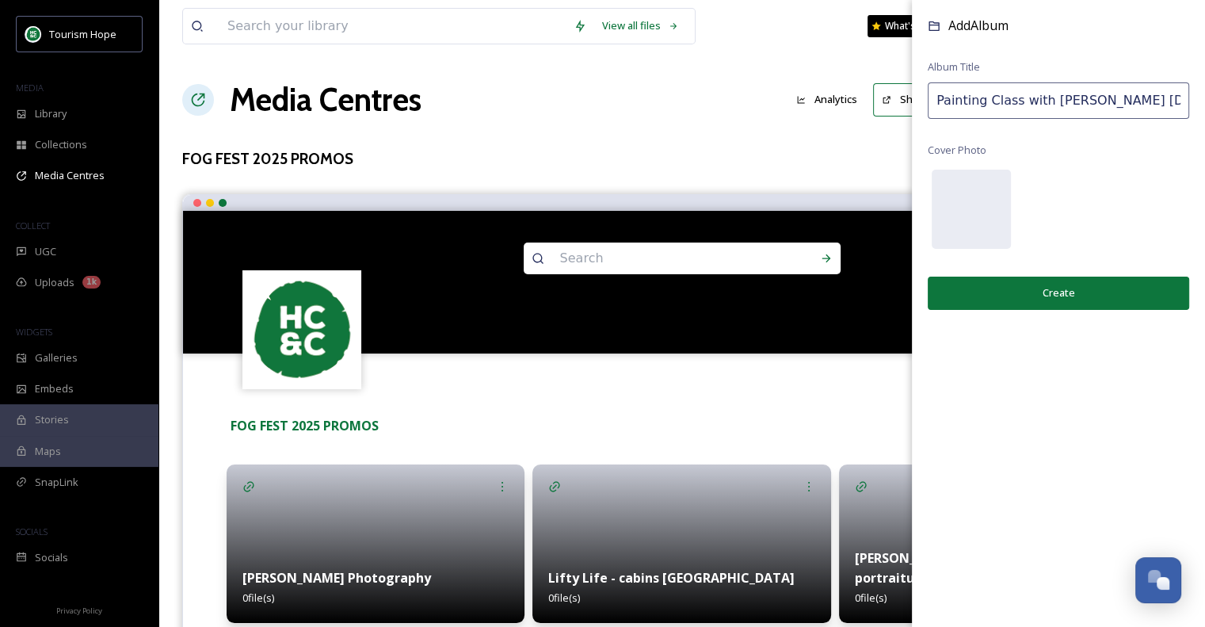
scroll to position [0, 3]
type input "Painting Class with [PERSON_NAME] [DATE]"
click at [1116, 290] on button "Create" at bounding box center [1058, 292] width 261 height 32
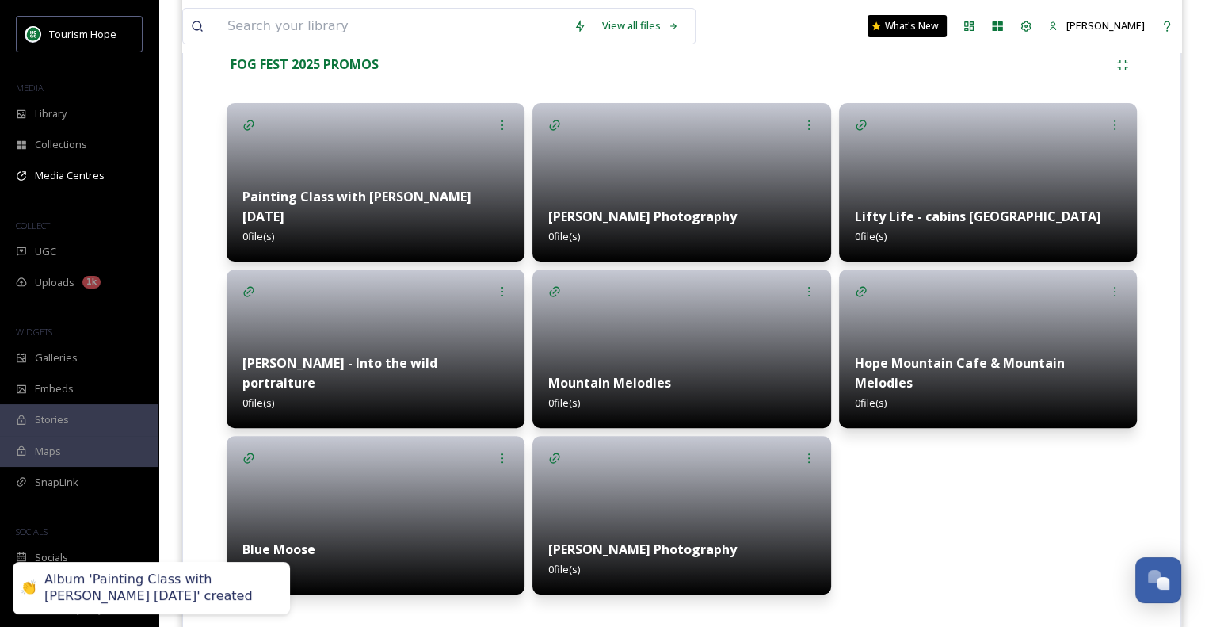
scroll to position [392, 0]
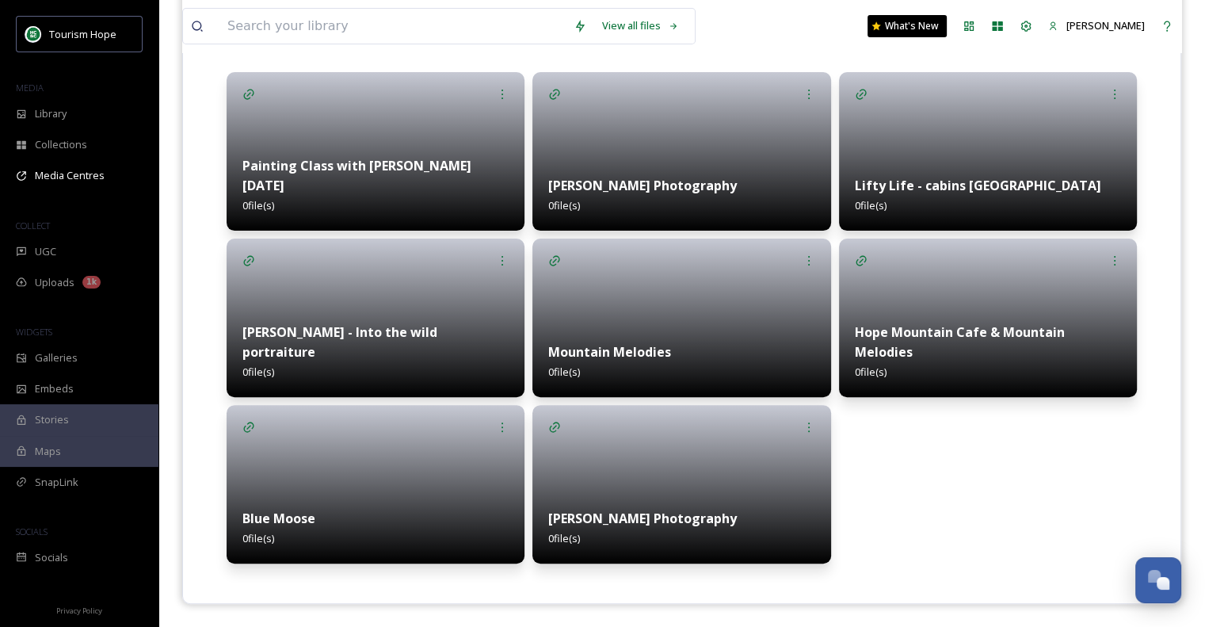
click at [700, 128] on div at bounding box center [681, 151] width 298 height 158
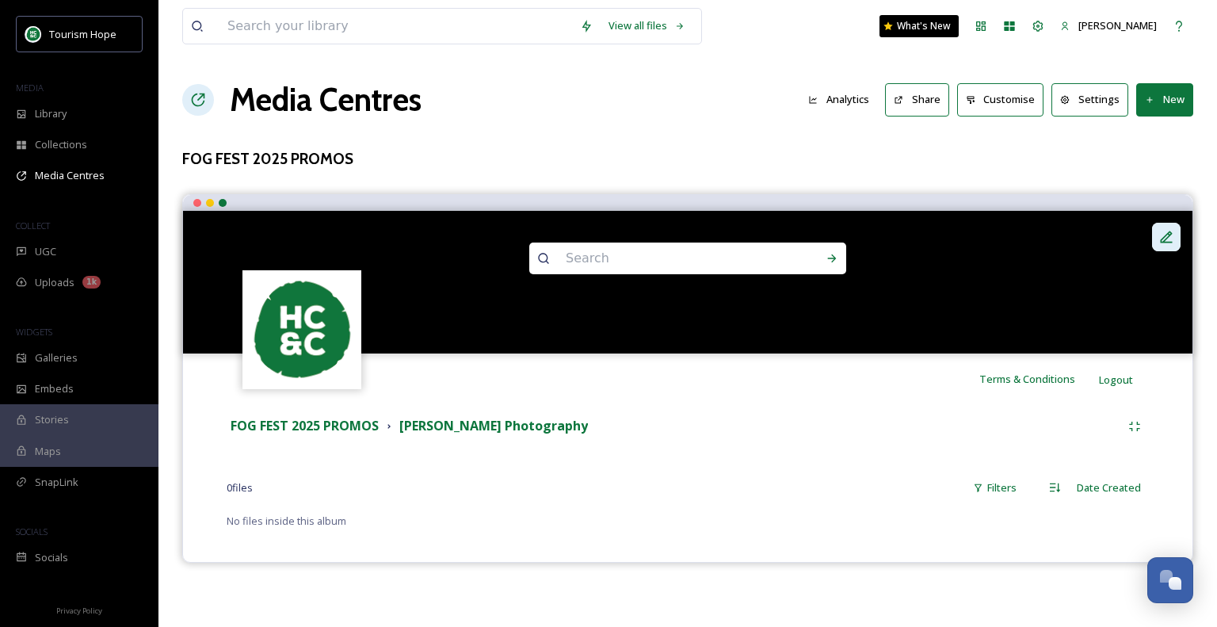
click at [1172, 246] on div at bounding box center [1166, 237] width 29 height 29
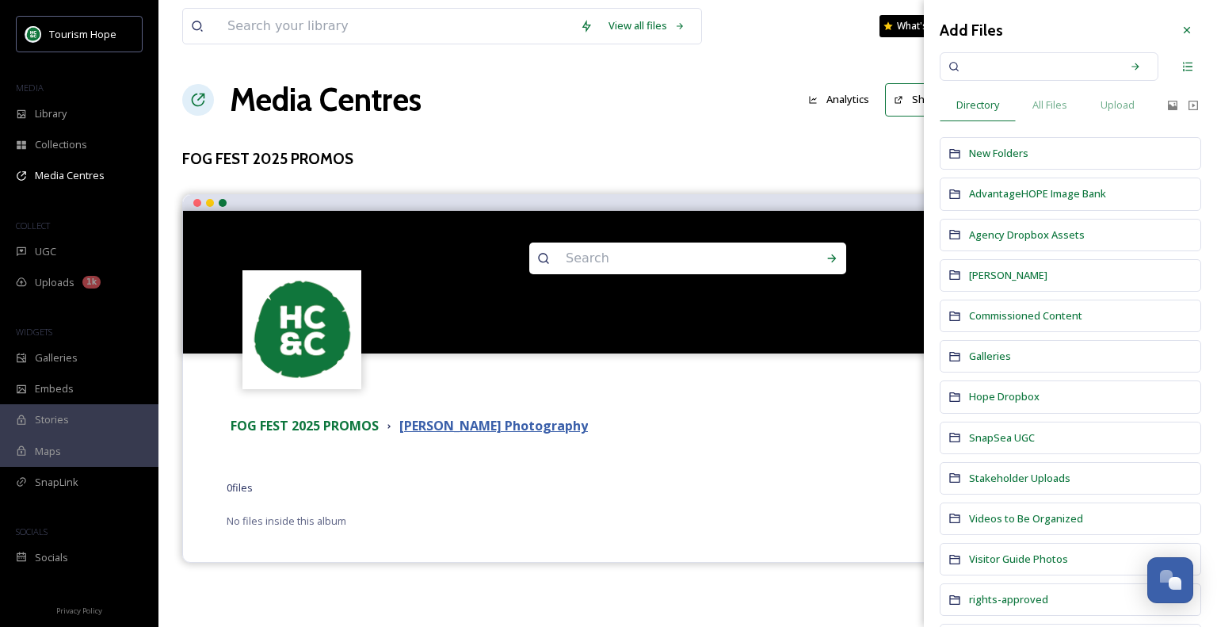
click at [557, 431] on strong "[PERSON_NAME] Photography" at bounding box center [493, 425] width 189 height 17
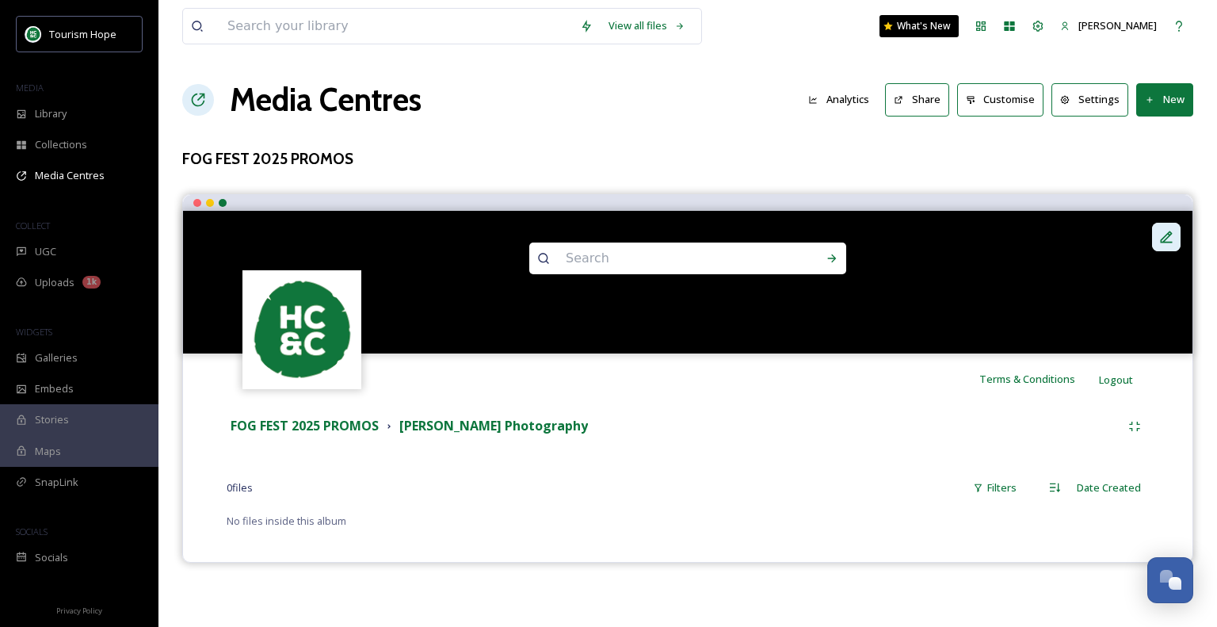
click at [1160, 236] on icon at bounding box center [1166, 237] width 16 height 16
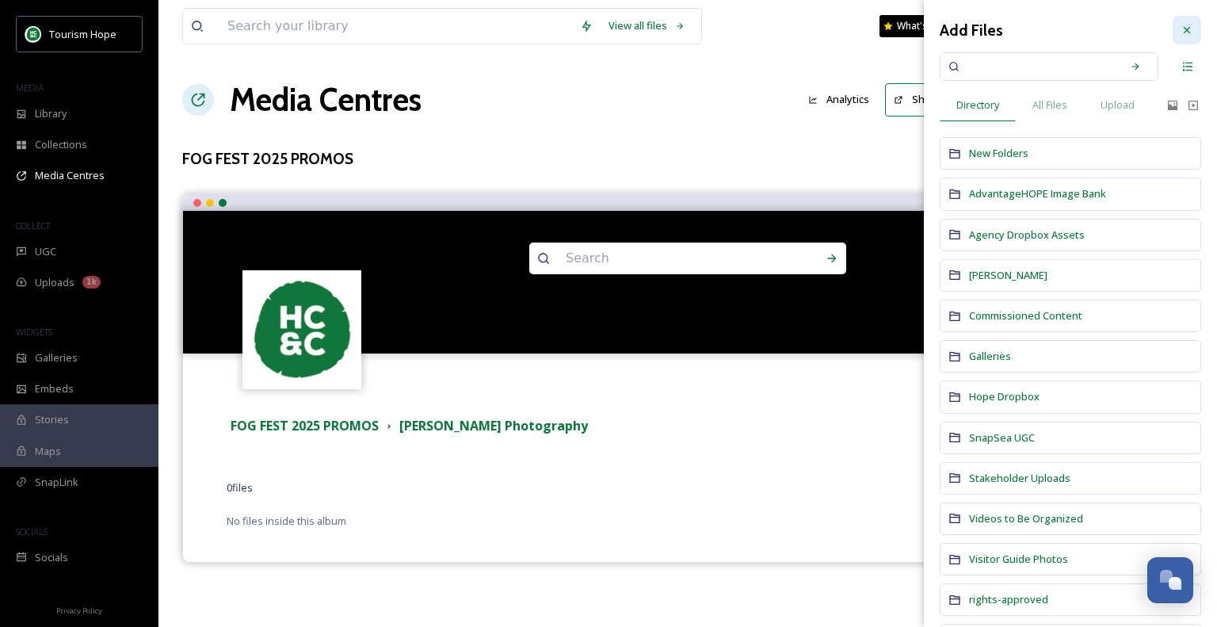
click at [1180, 29] on icon at bounding box center [1186, 30] width 13 height 13
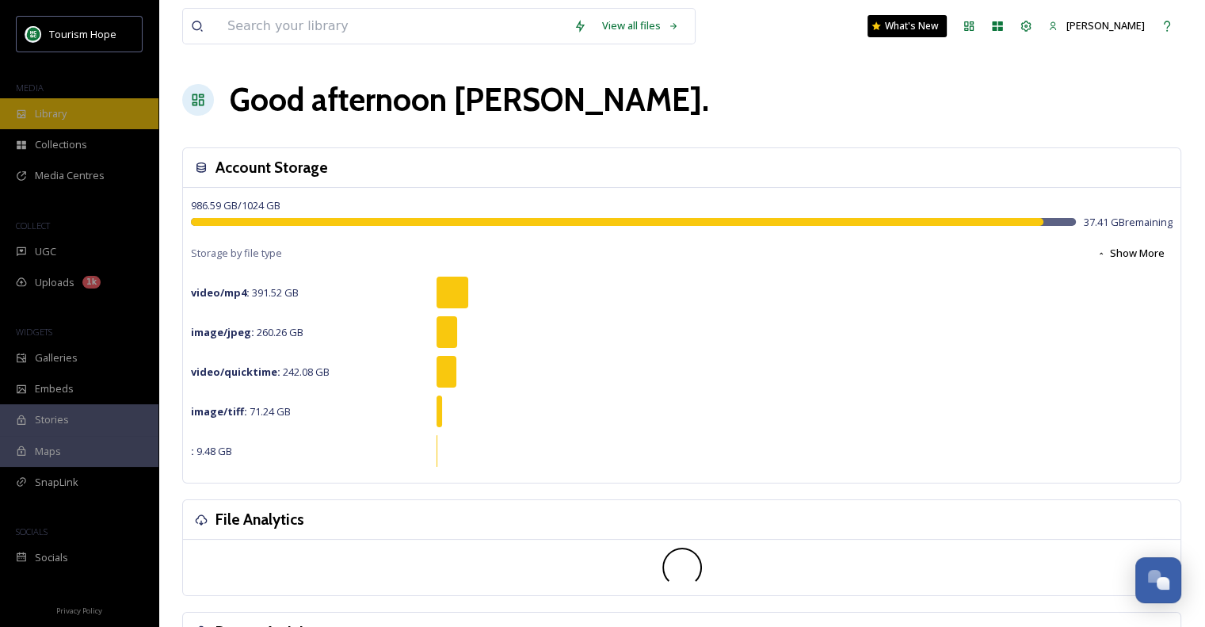
click at [86, 120] on div "Library" at bounding box center [79, 113] width 158 height 31
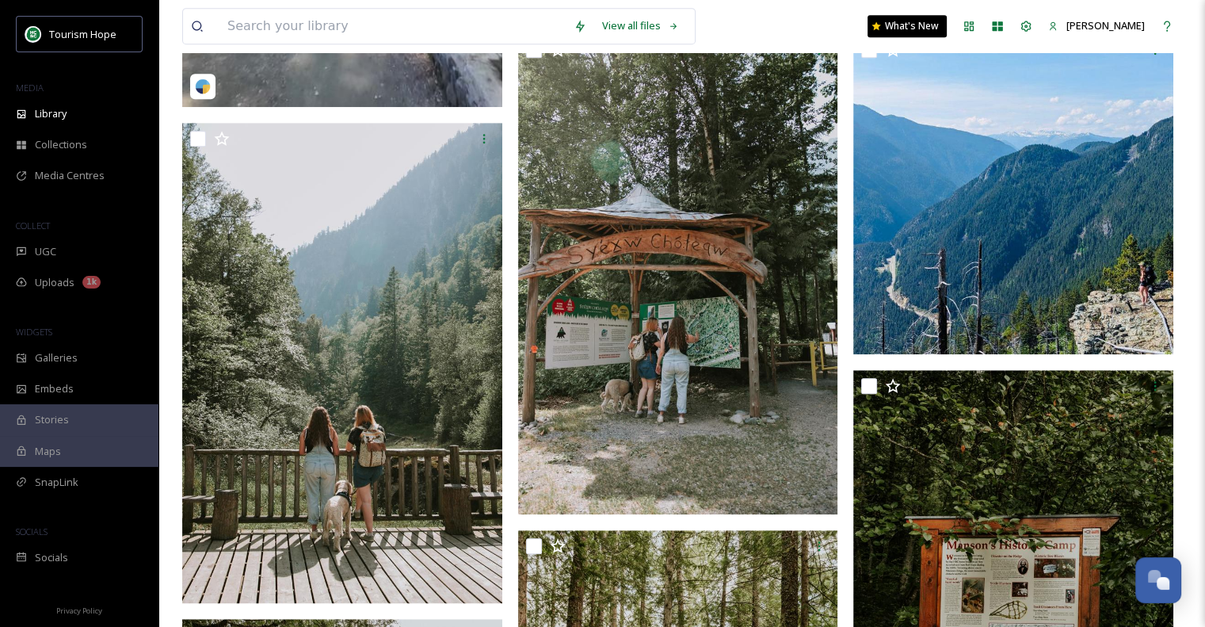
scroll to position [1030, 0]
